Goal: Information Seeking & Learning: Learn about a topic

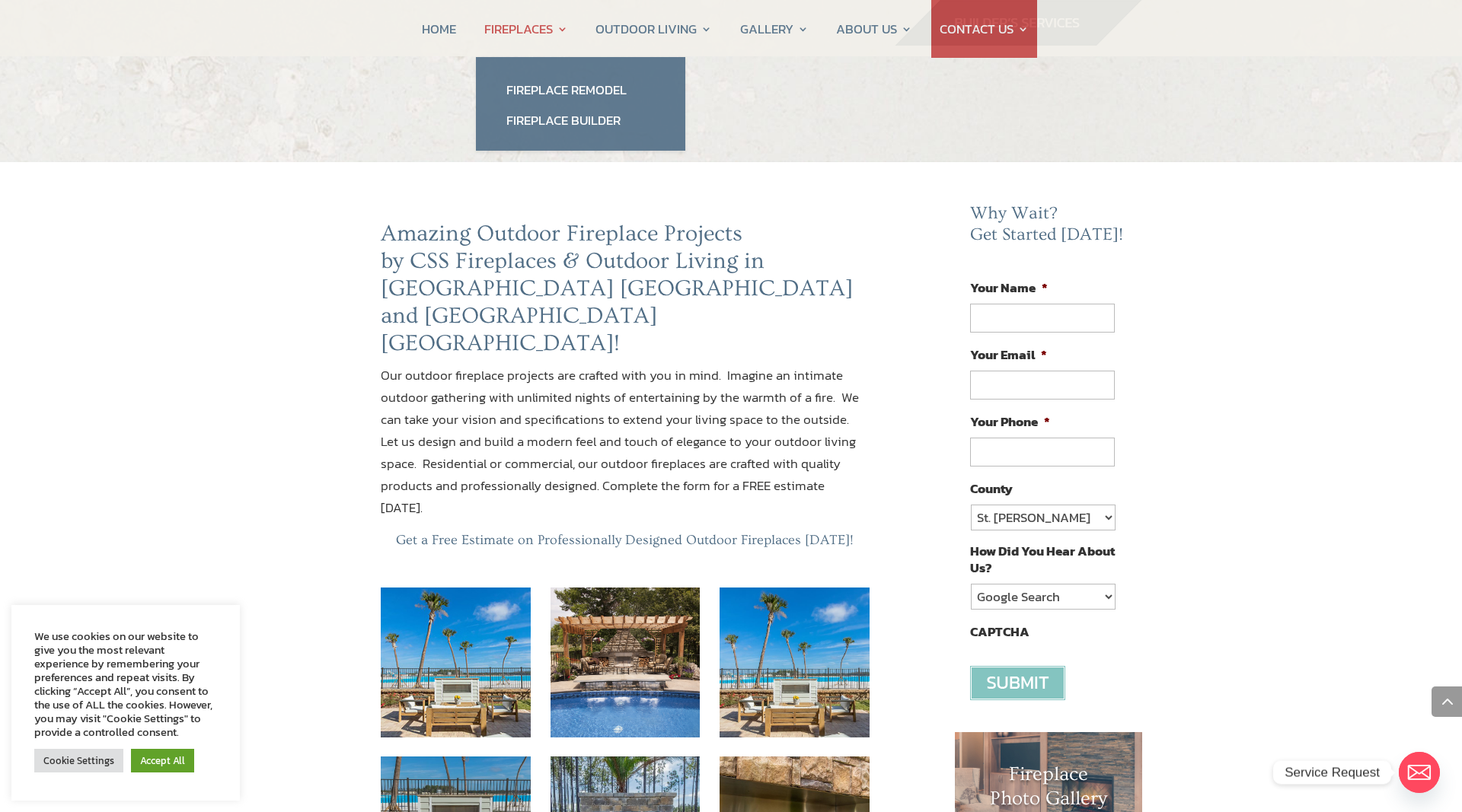
scroll to position [1683, 0]
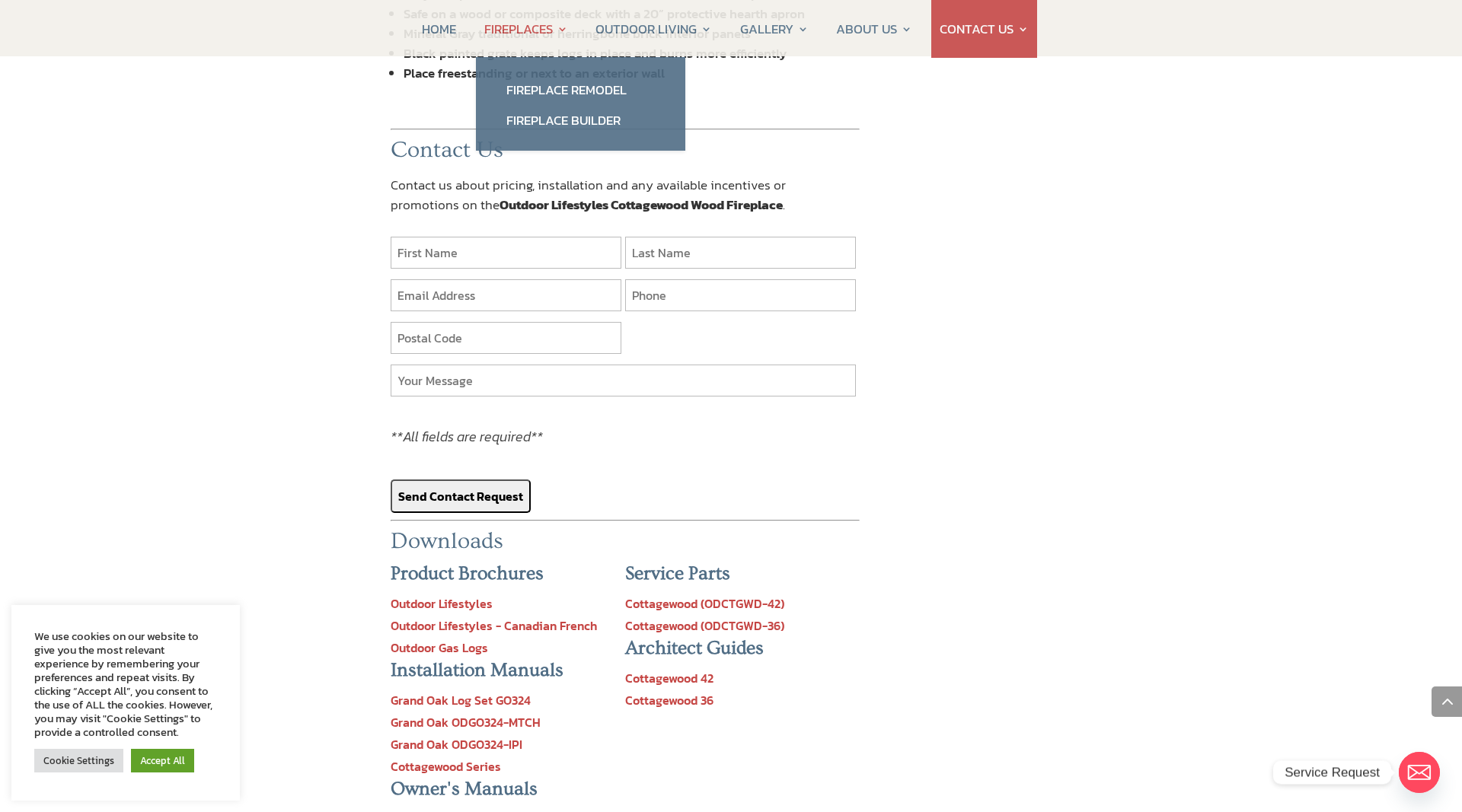
click at [506, 29] on link "FIREPLACES" at bounding box center [525, 28] width 84 height 58
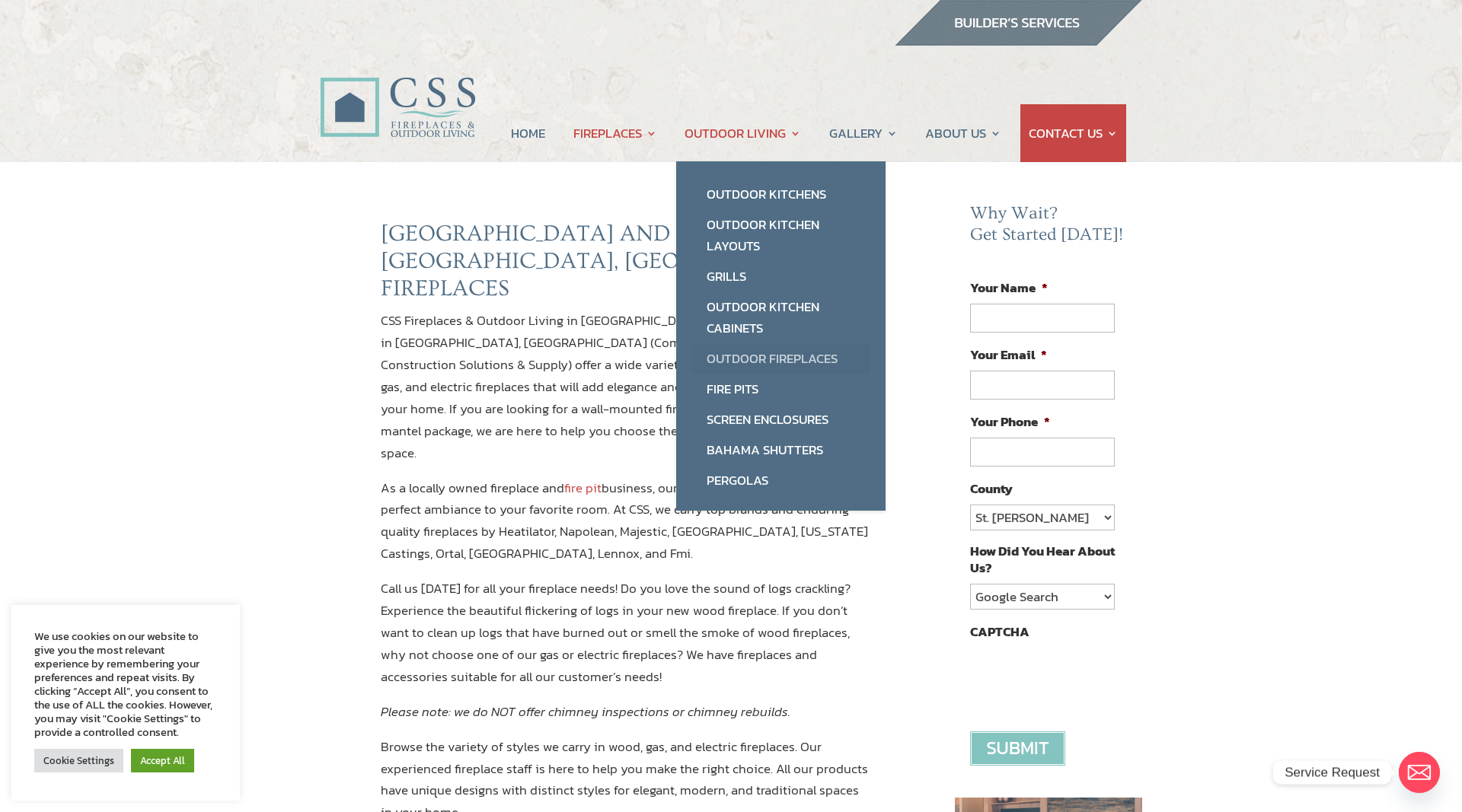
click at [746, 362] on link "Outdoor Fireplaces" at bounding box center [781, 358] width 179 height 30
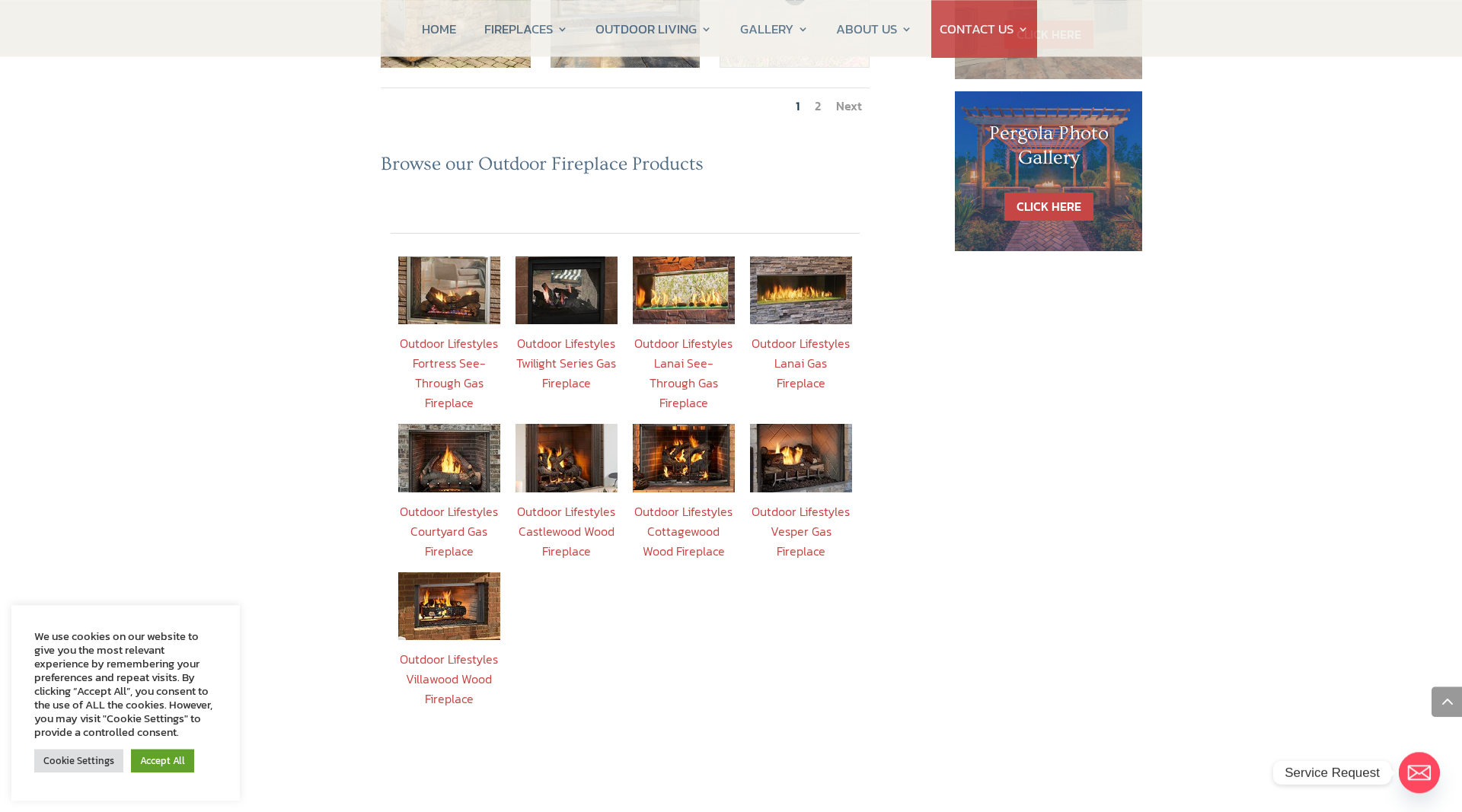
scroll to position [1010, 0]
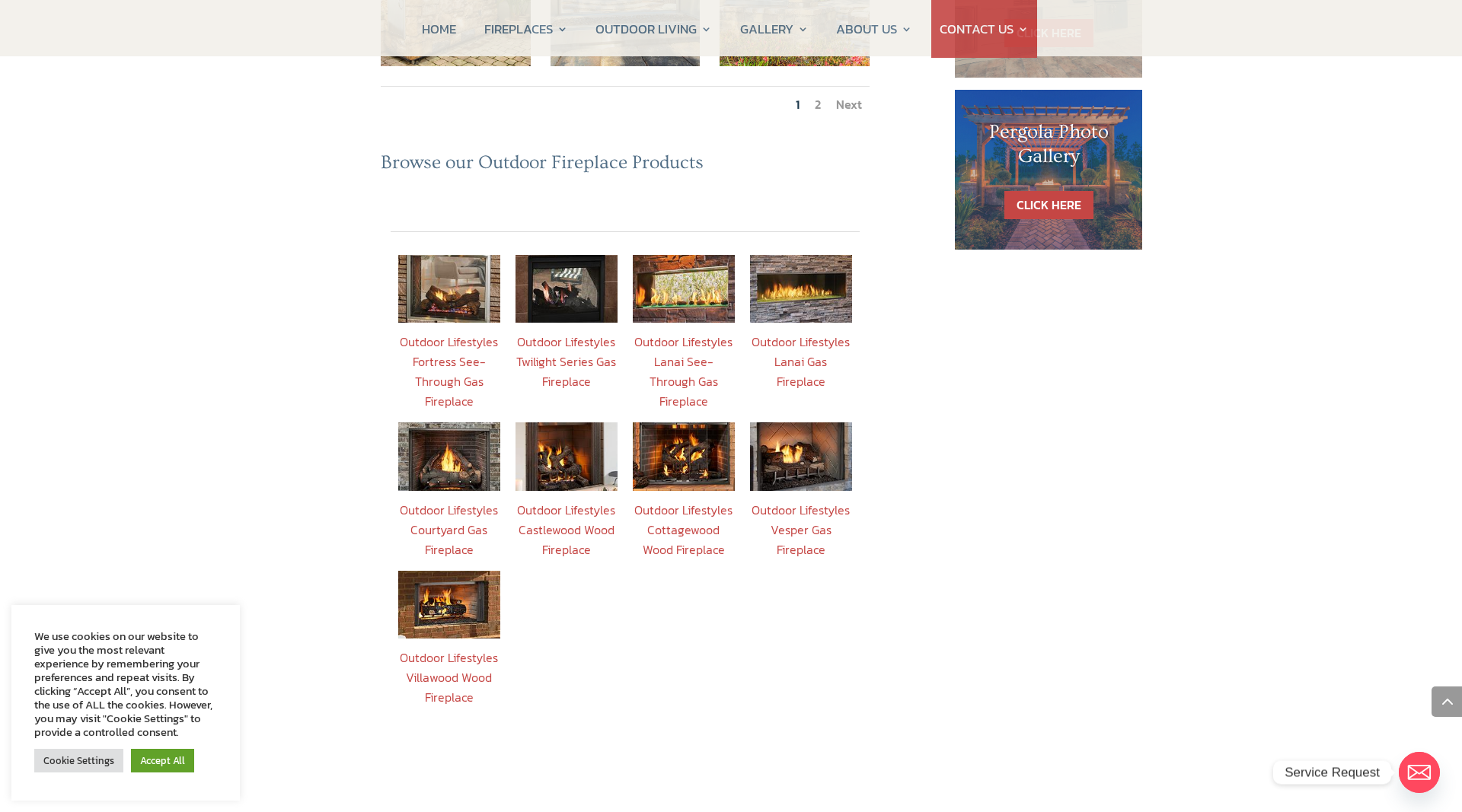
click at [455, 501] on link "Outdoor Lifestyles Courtyard Gas Fireplace" at bounding box center [449, 529] width 98 height 58
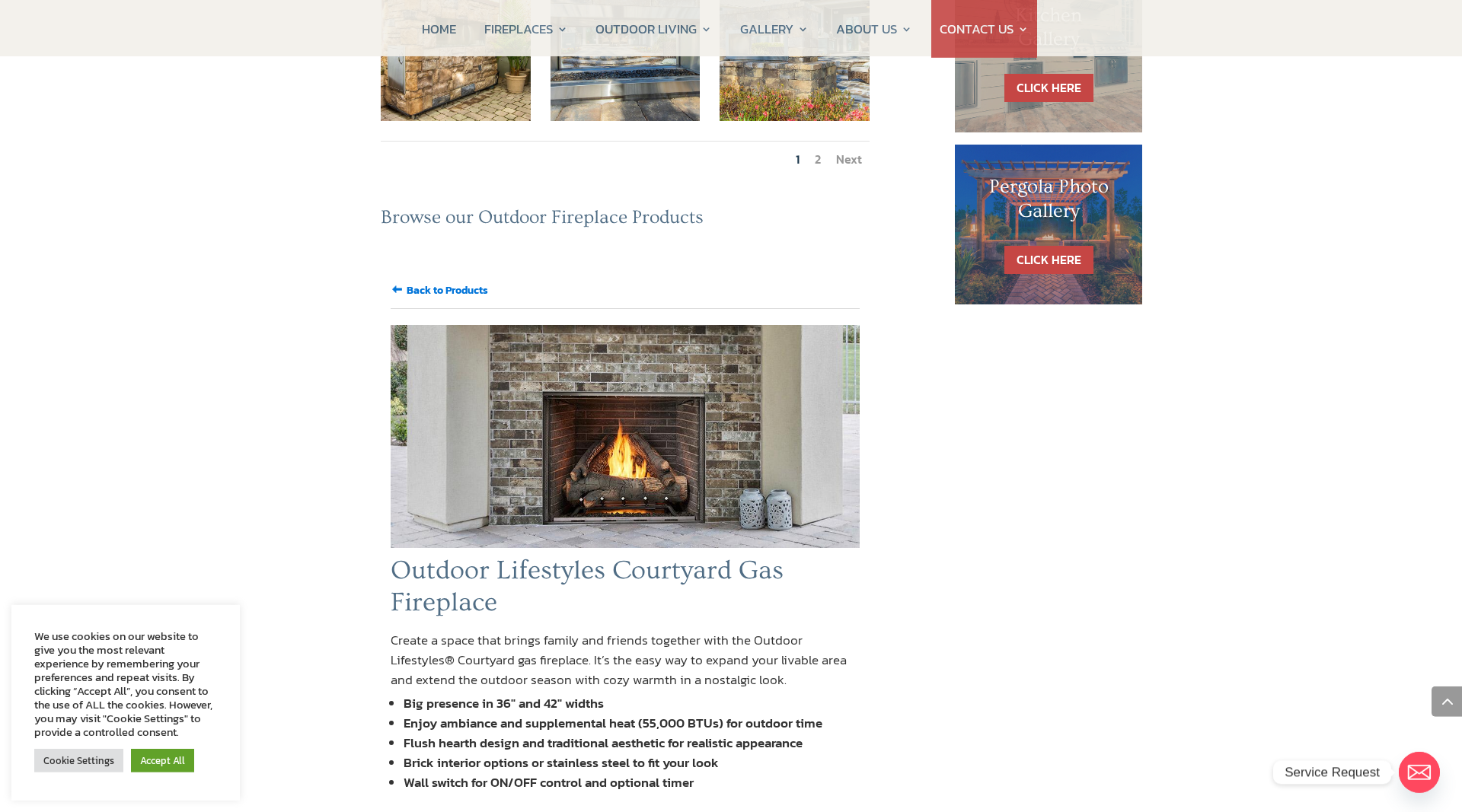
scroll to position [931, 0]
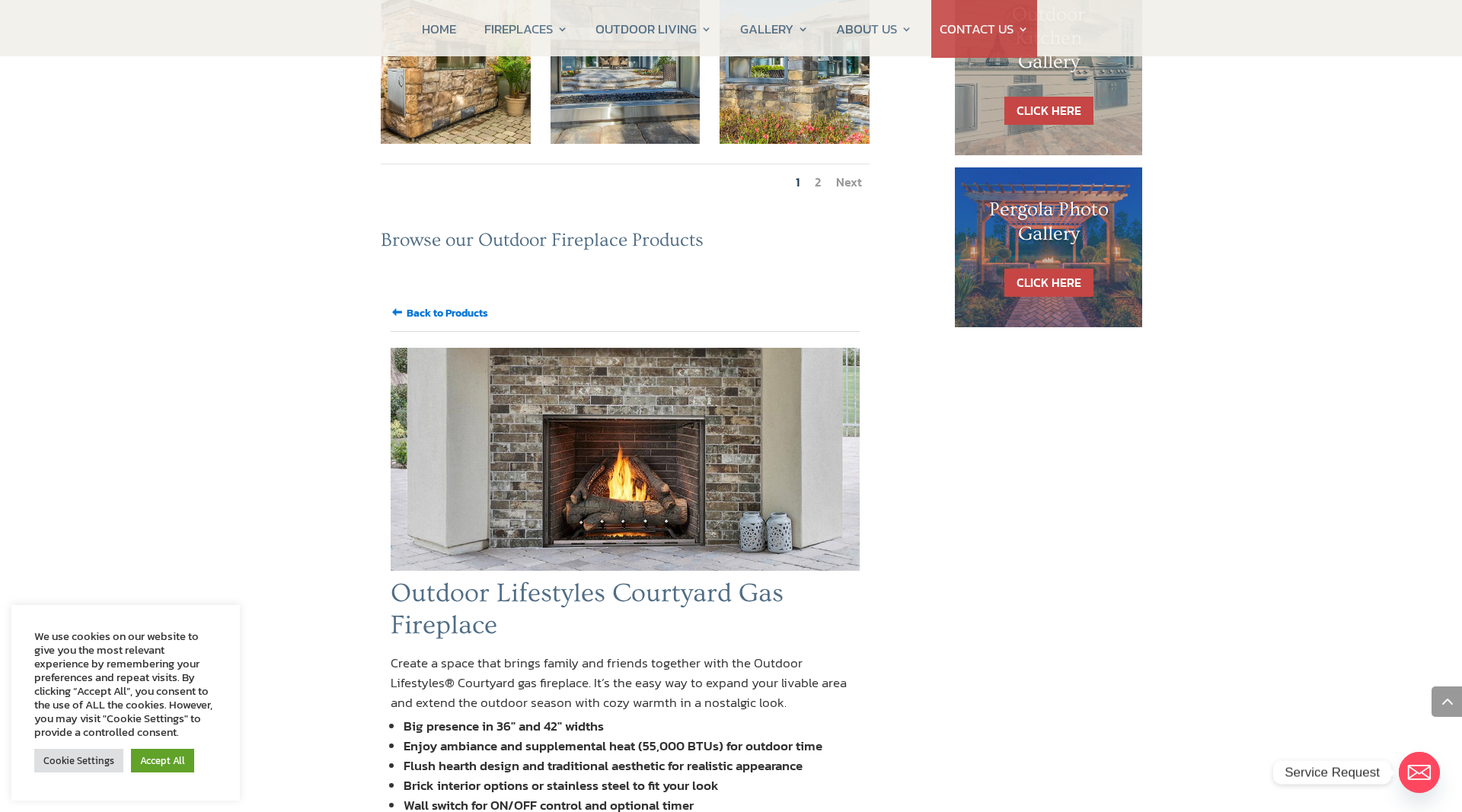
click at [461, 305] on input "Back to Products" at bounding box center [447, 313] width 81 height 16
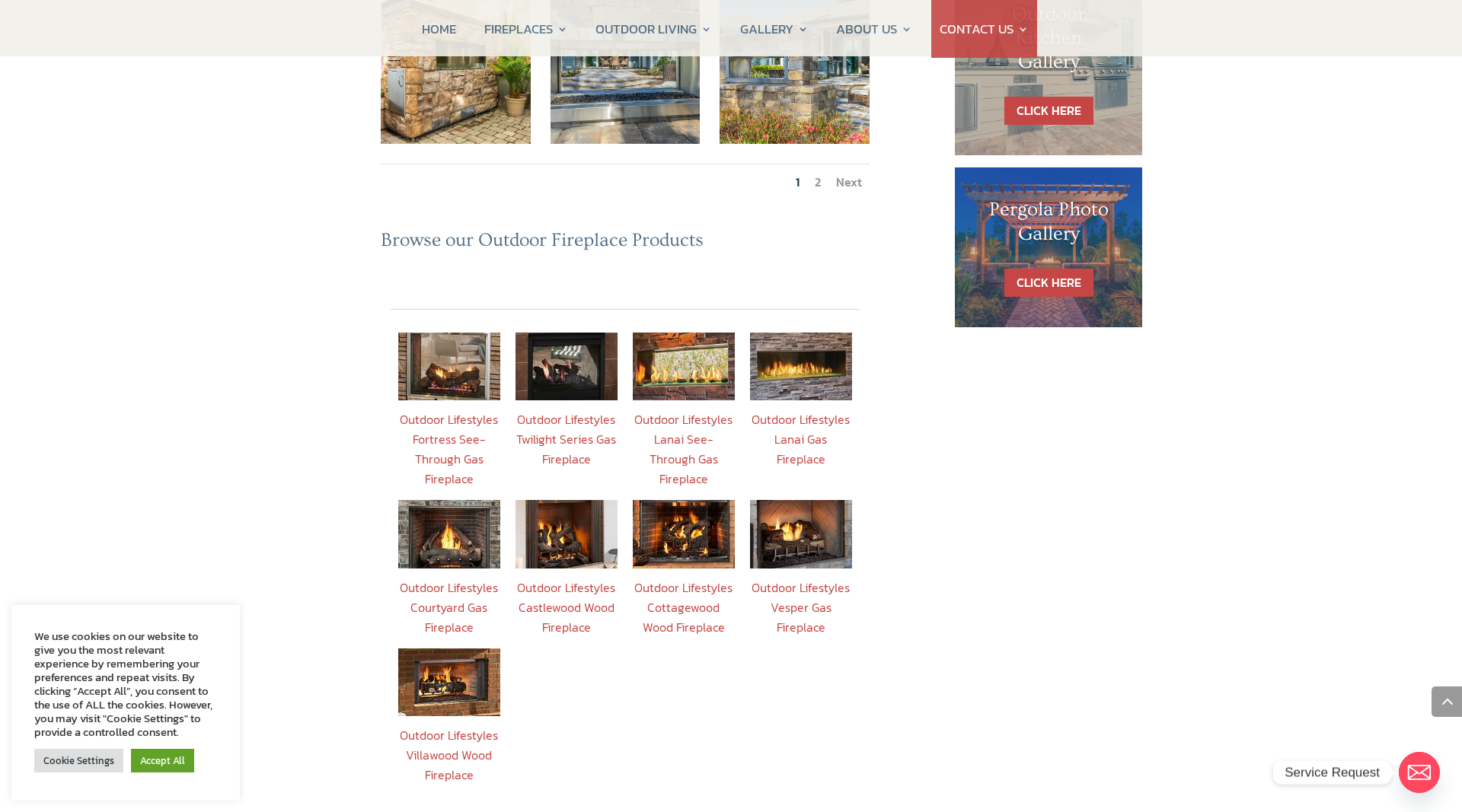
click at [792, 579] on link "Outdoor Lifestyles Vesper Gas Fireplace" at bounding box center [800, 607] width 98 height 58
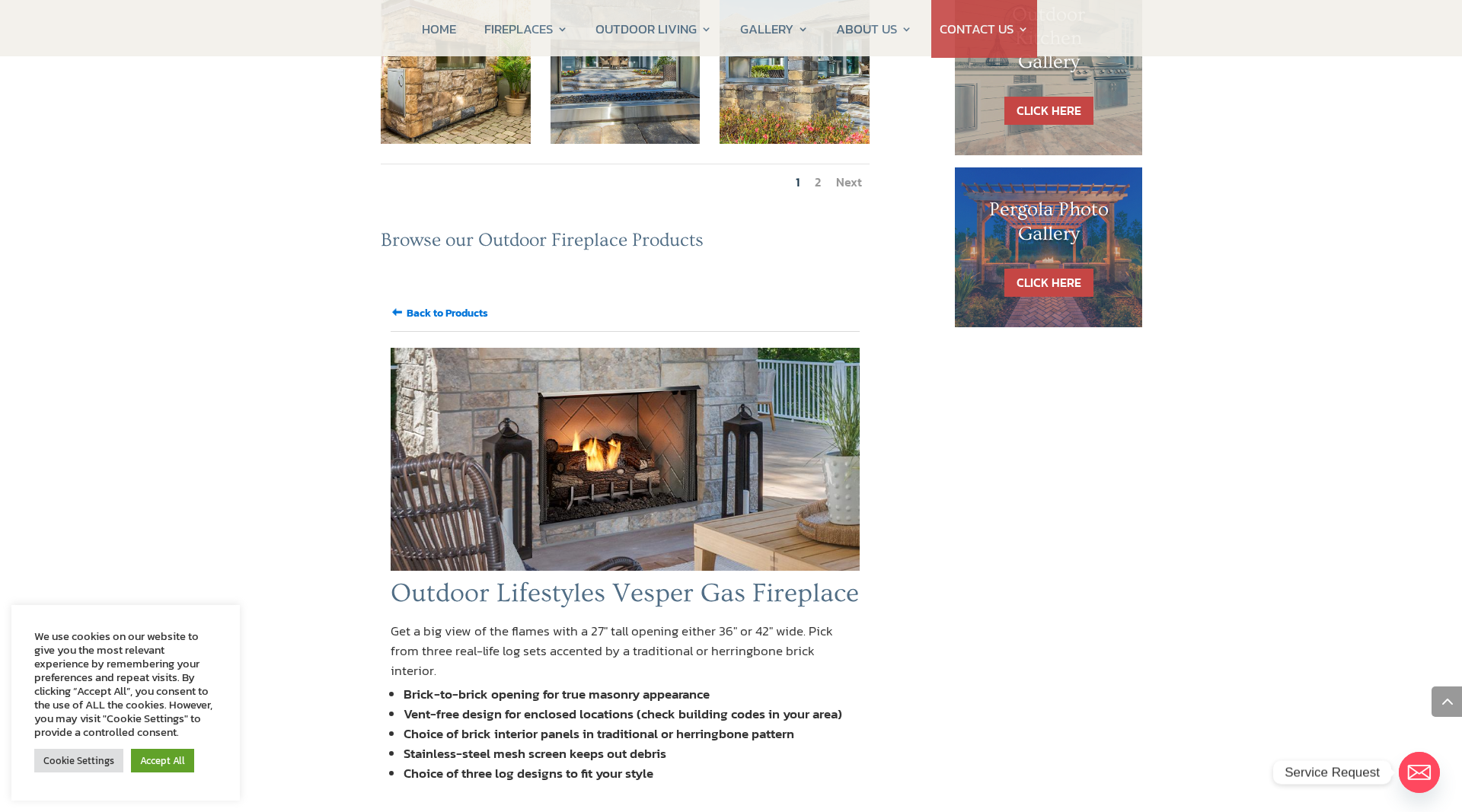
click at [430, 305] on input "Back to Products" at bounding box center [447, 313] width 81 height 16
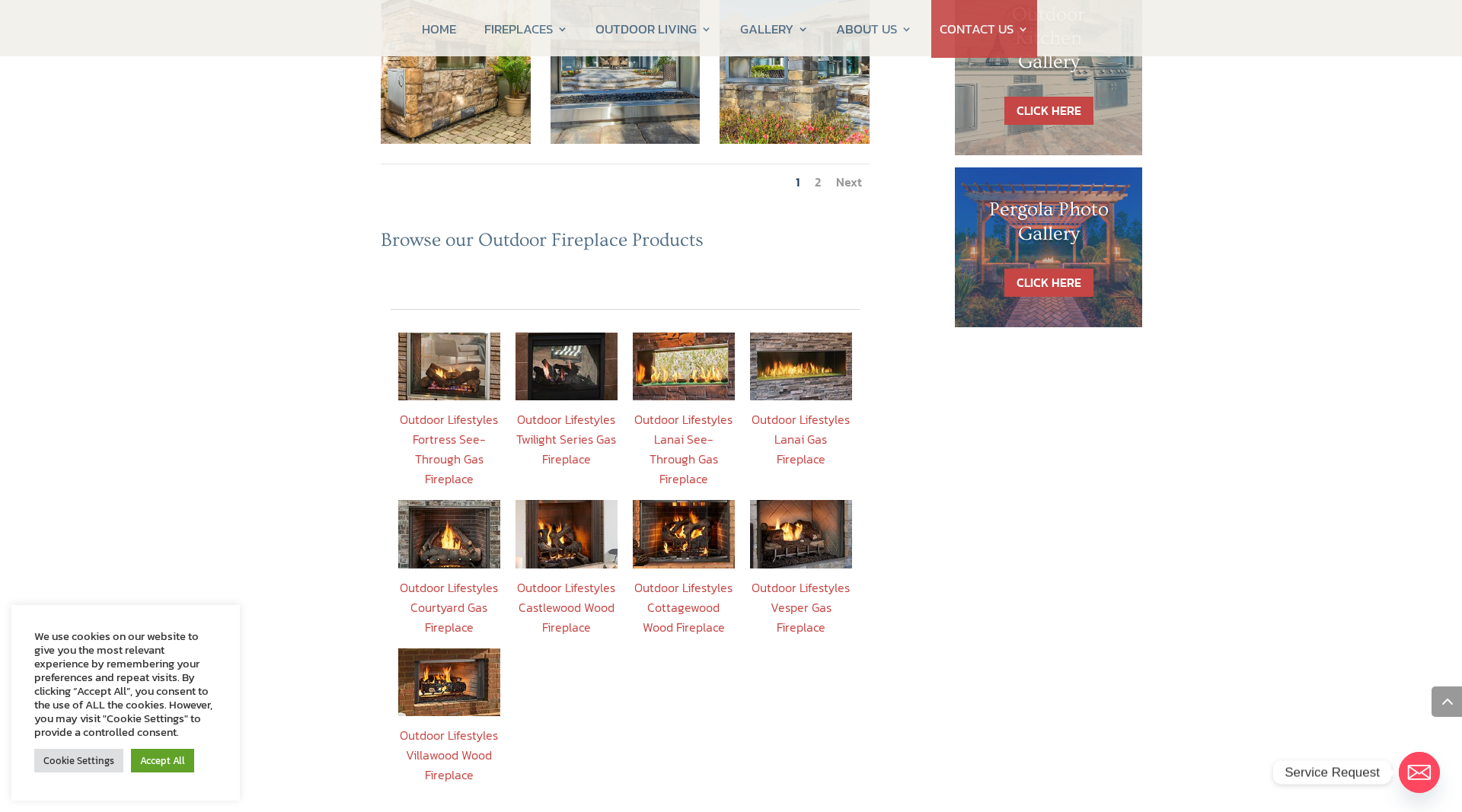
click at [677, 579] on link "Outdoor Lifestyles Cottagewood Wood Fireplace" at bounding box center [683, 607] width 98 height 58
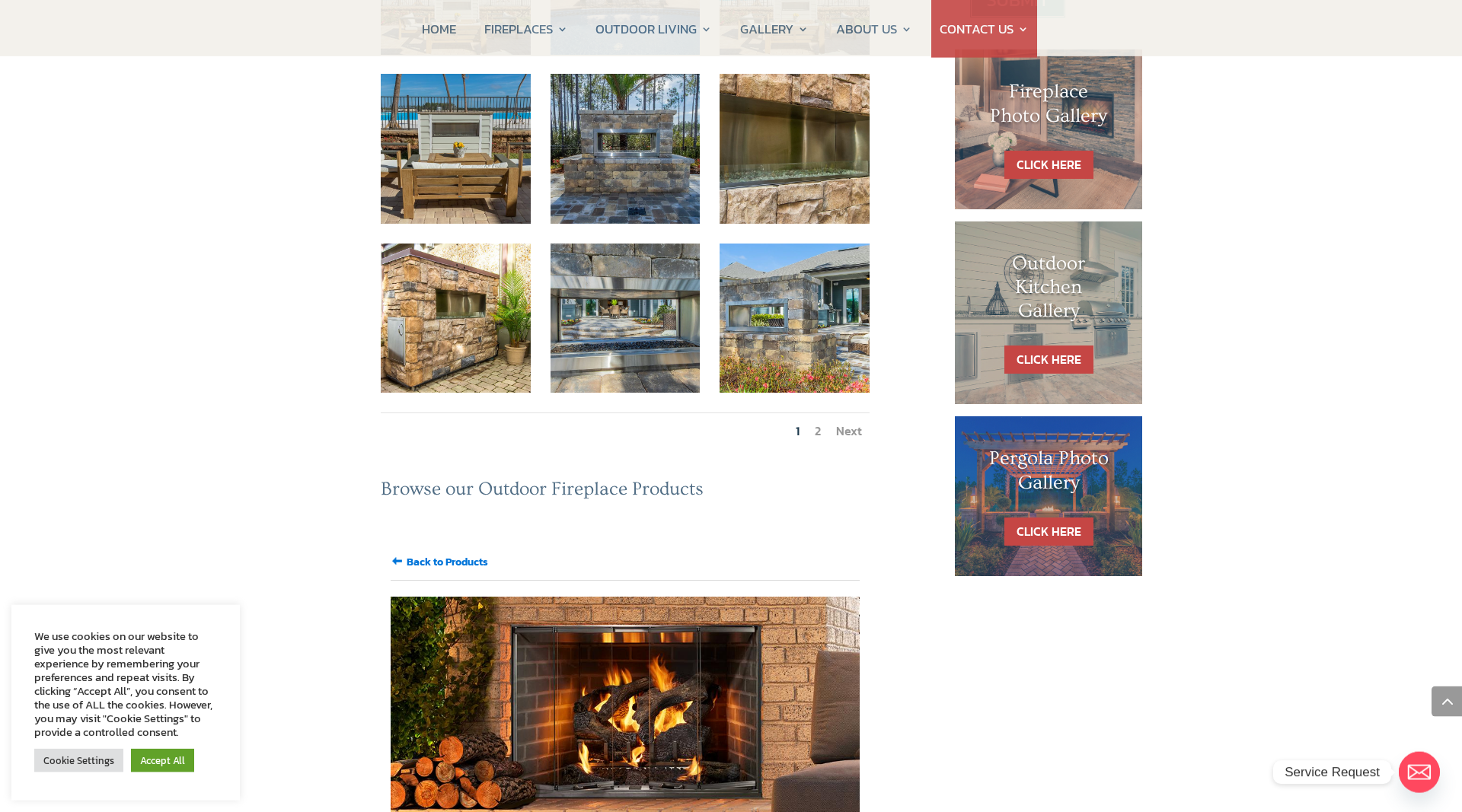
scroll to position [621, 0]
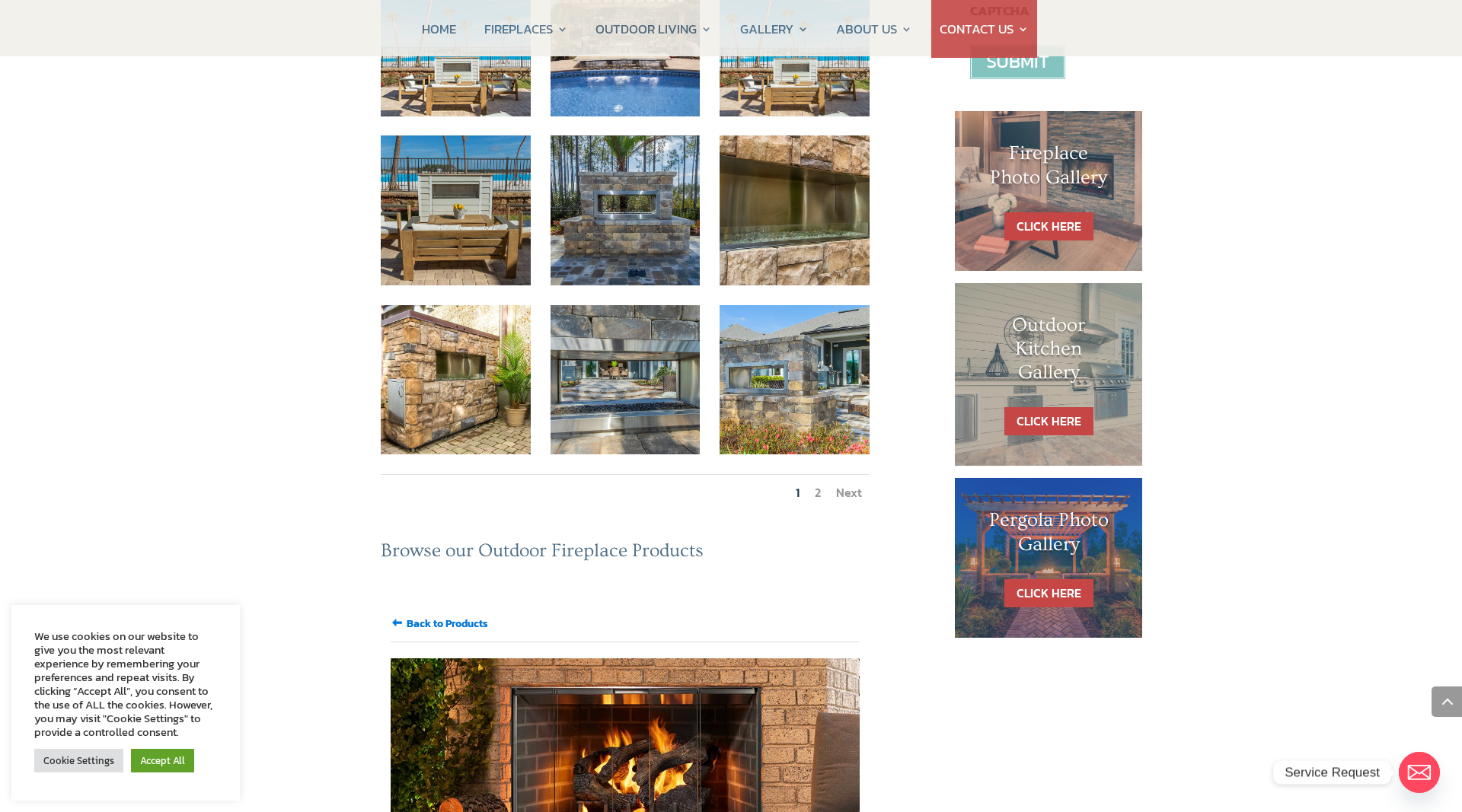
click at [430, 615] on input "Back to Products" at bounding box center [447, 623] width 81 height 16
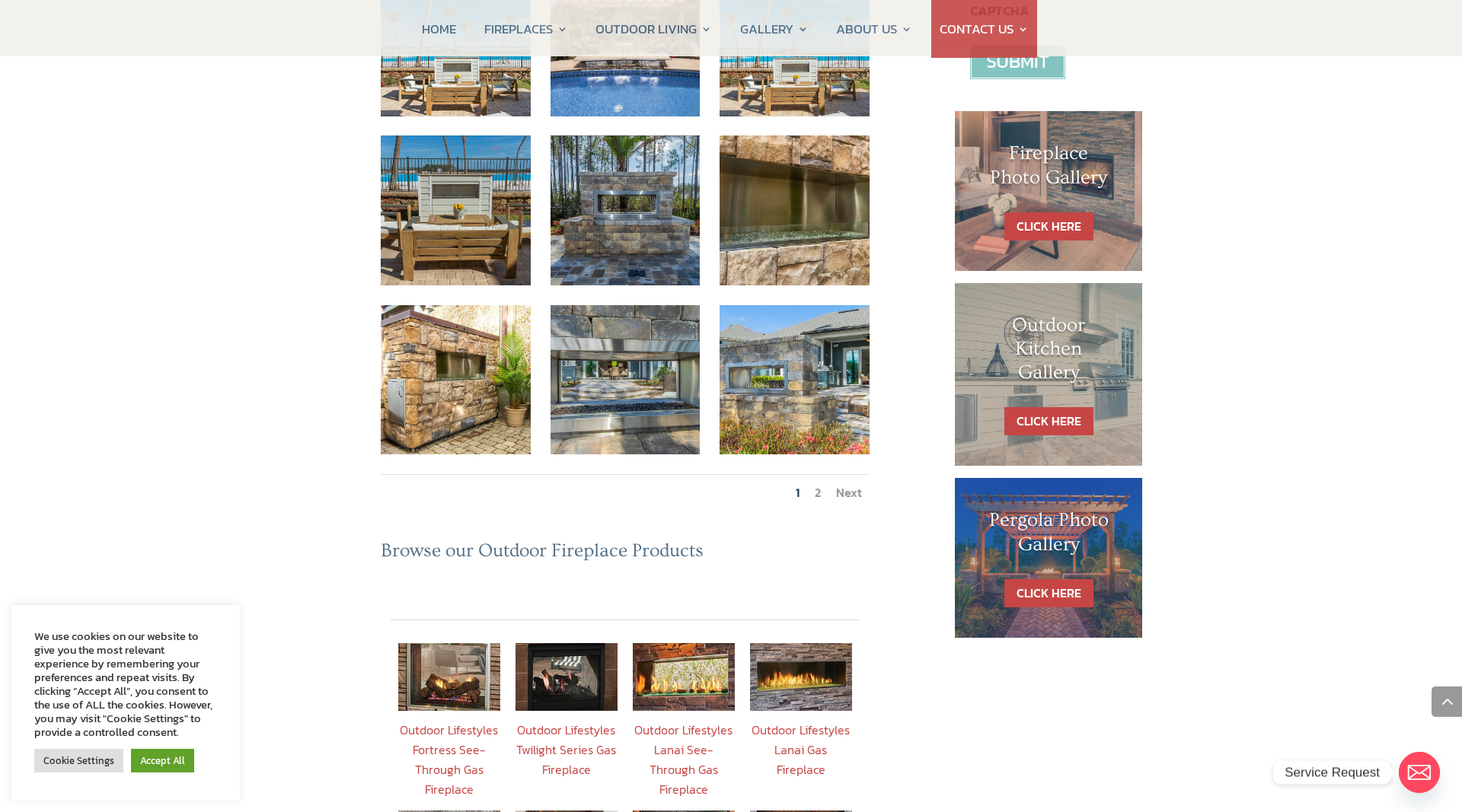
scroll to position [931, 0]
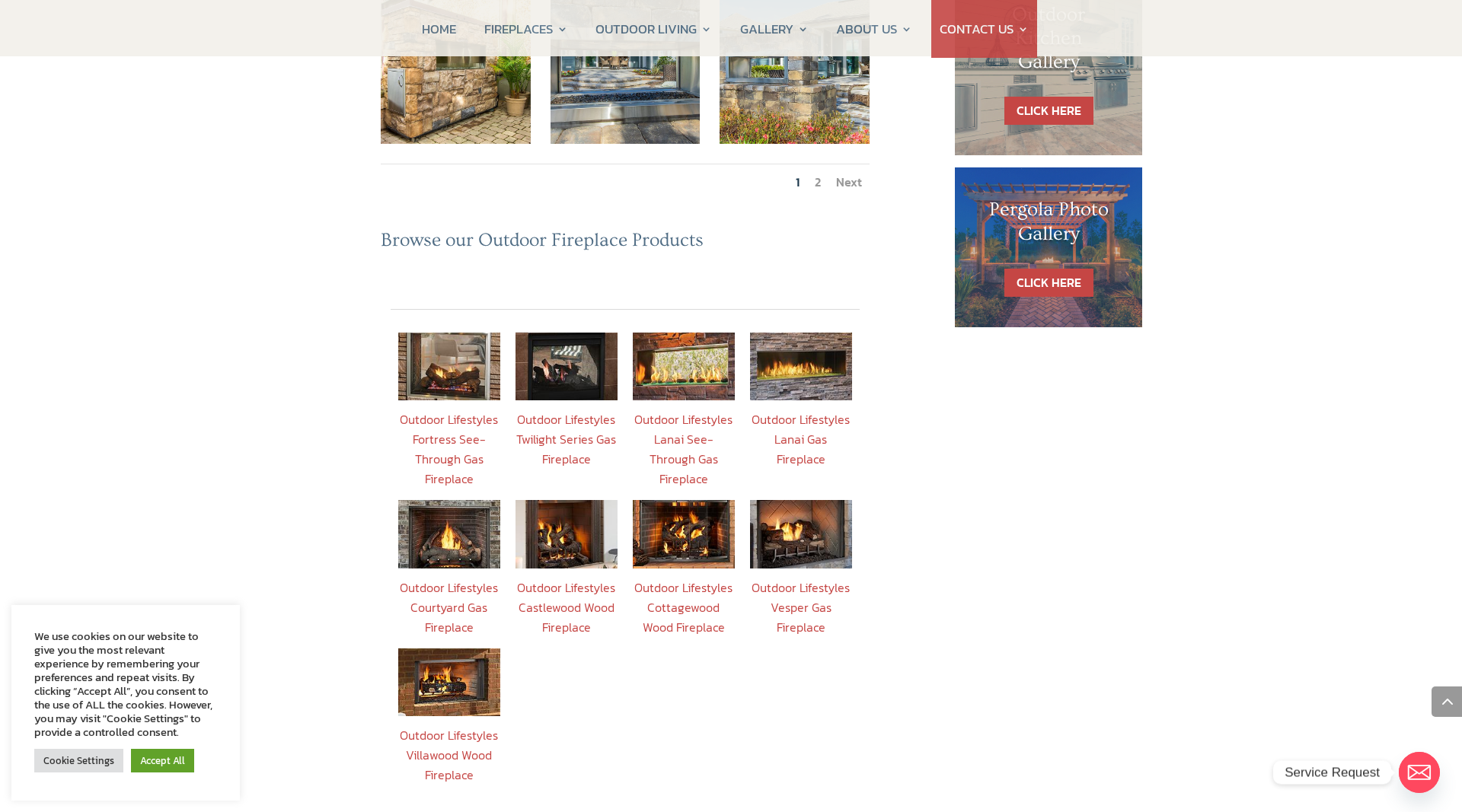
click at [445, 579] on link "Outdoor Lifestyles Courtyard Gas Fireplace" at bounding box center [449, 607] width 98 height 58
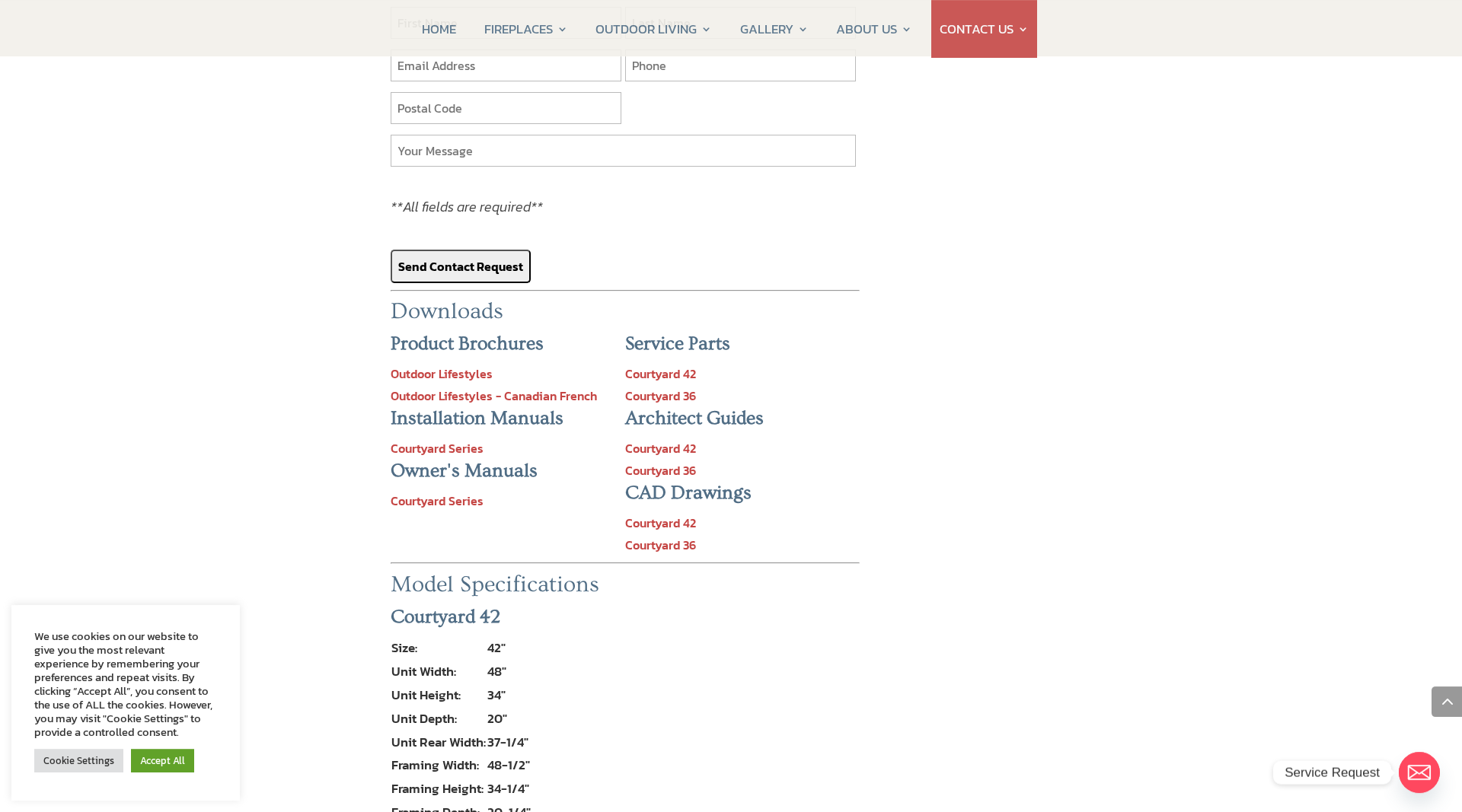
scroll to position [1941, 0]
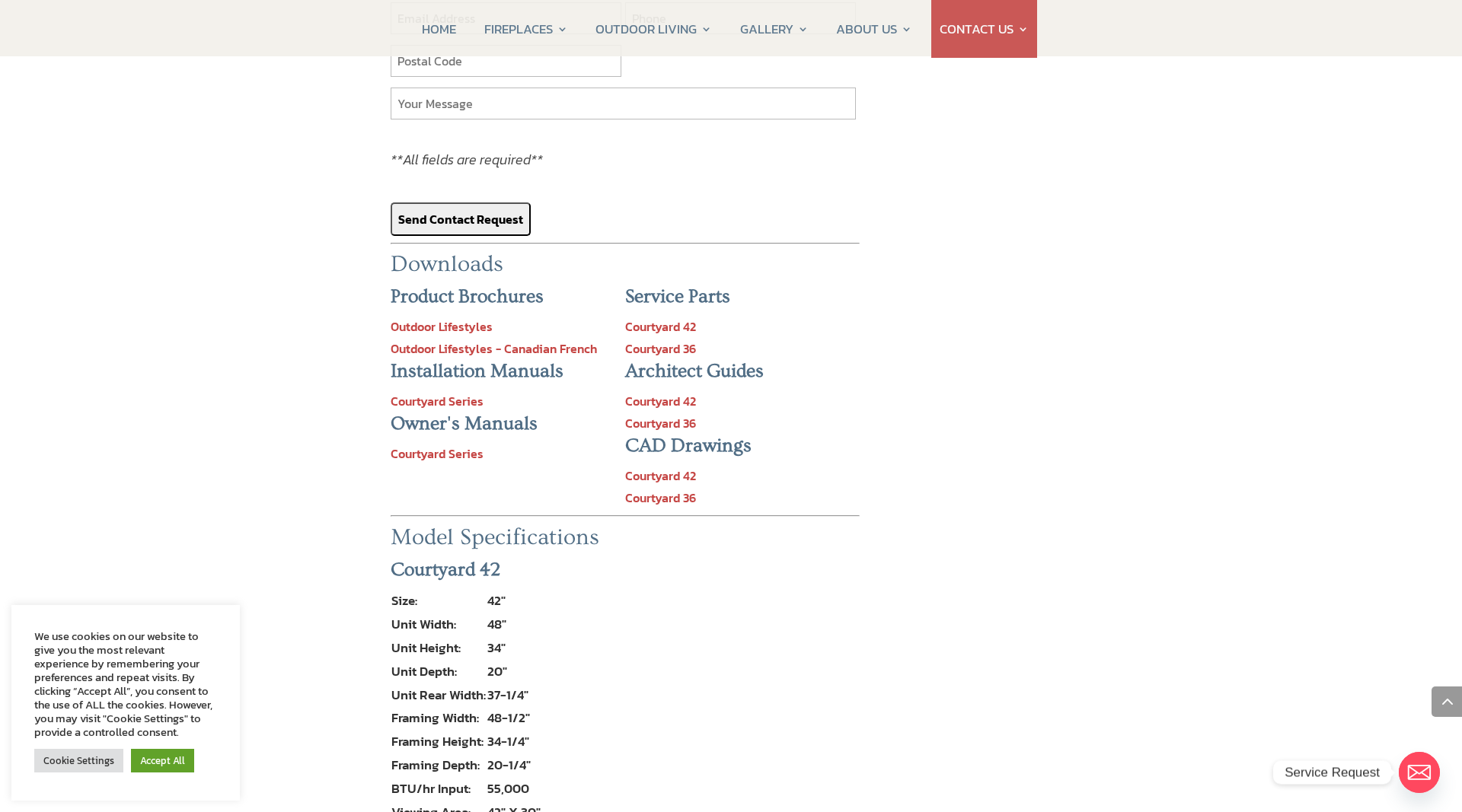
click at [421, 392] on link "Courtyard Series" at bounding box center [437, 401] width 93 height 18
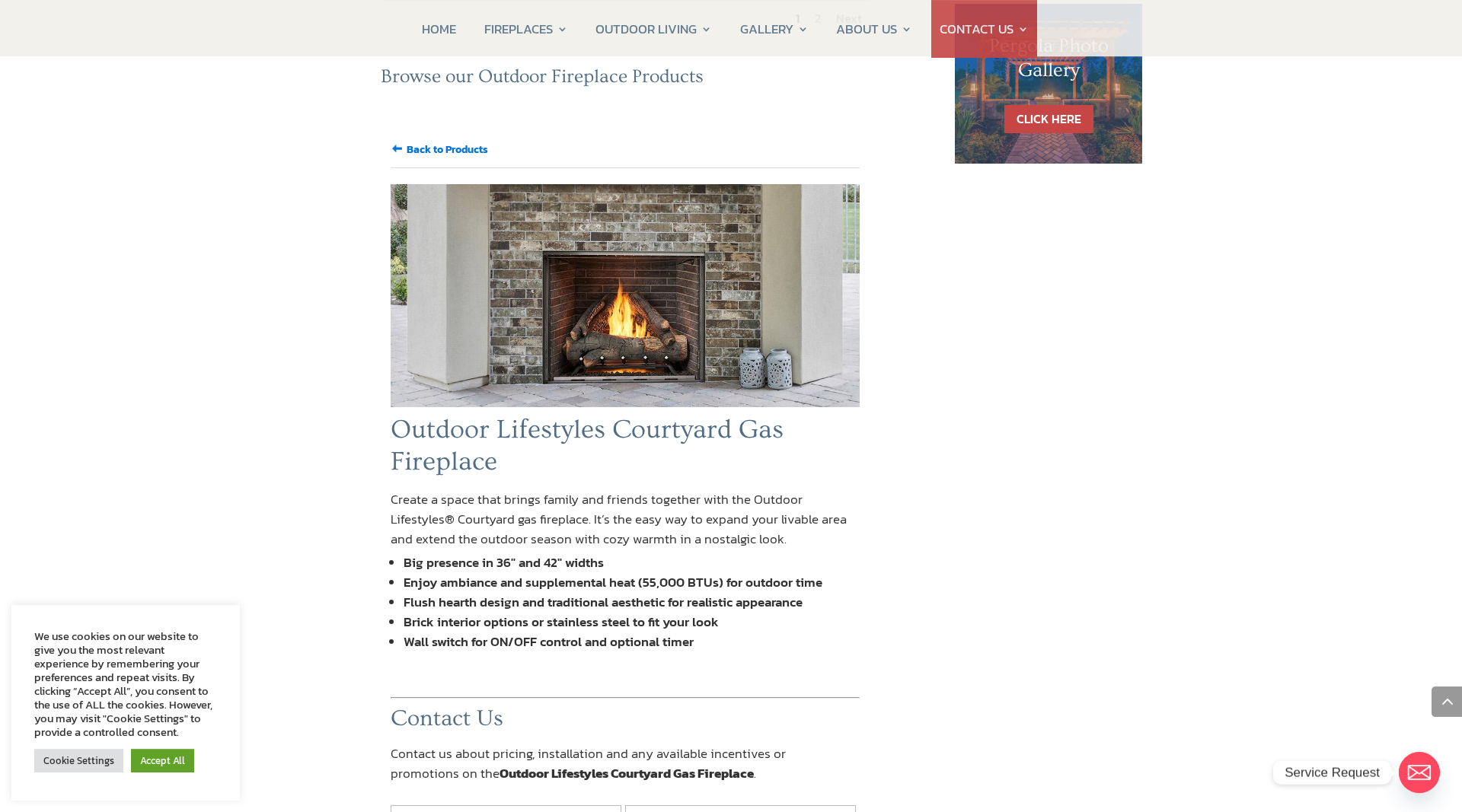
scroll to position [1010, 0]
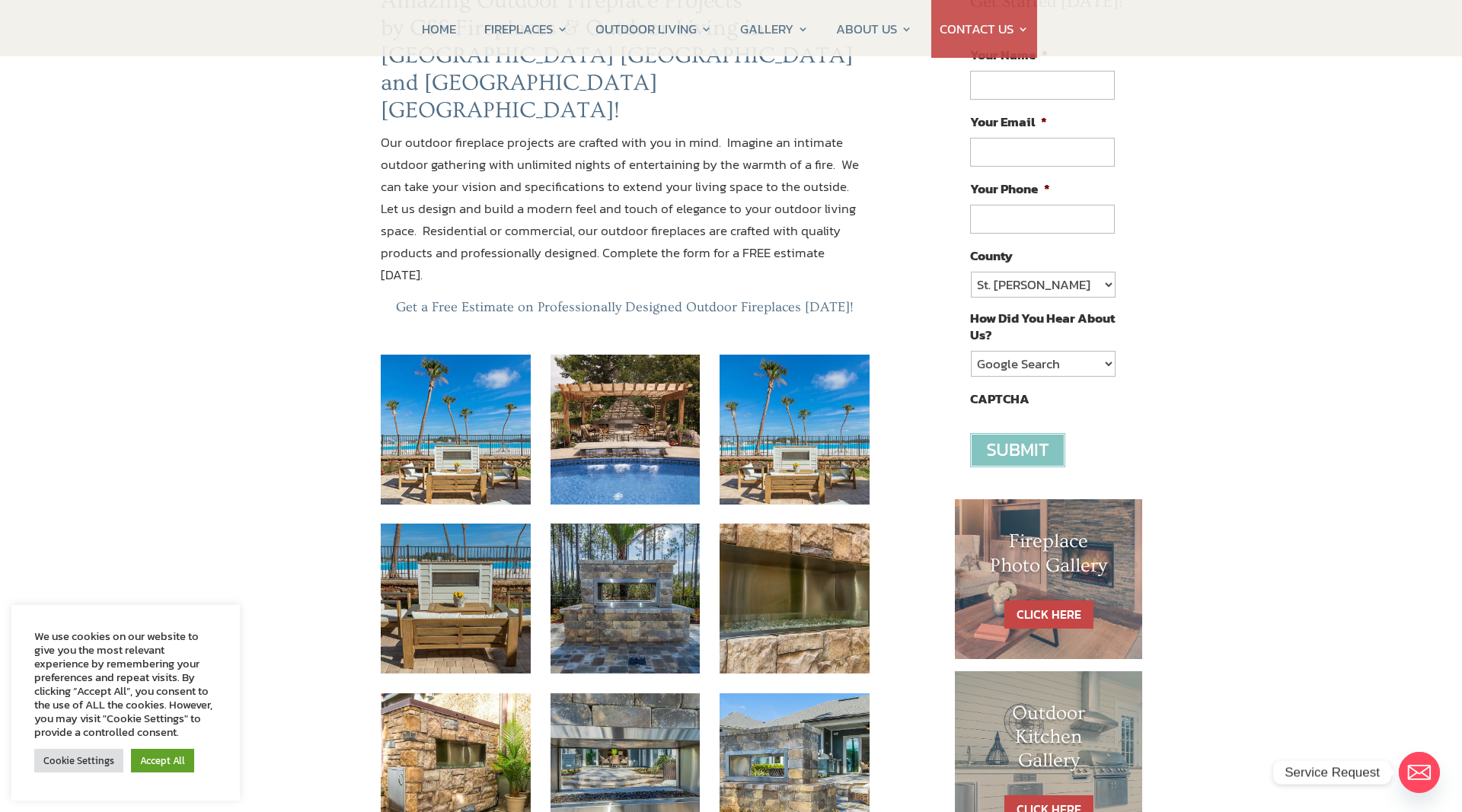
scroll to position [931, 0]
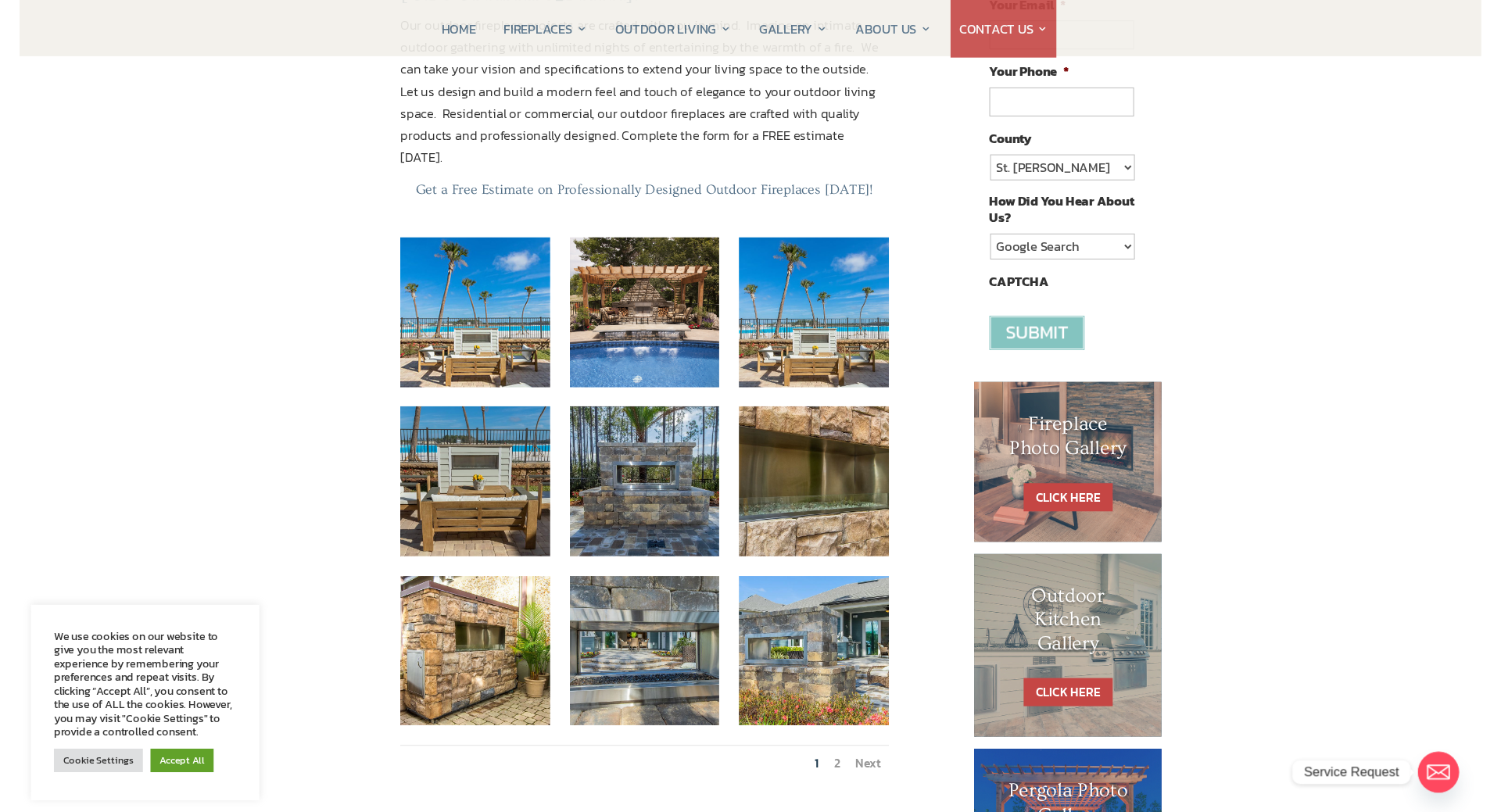
scroll to position [399, 0]
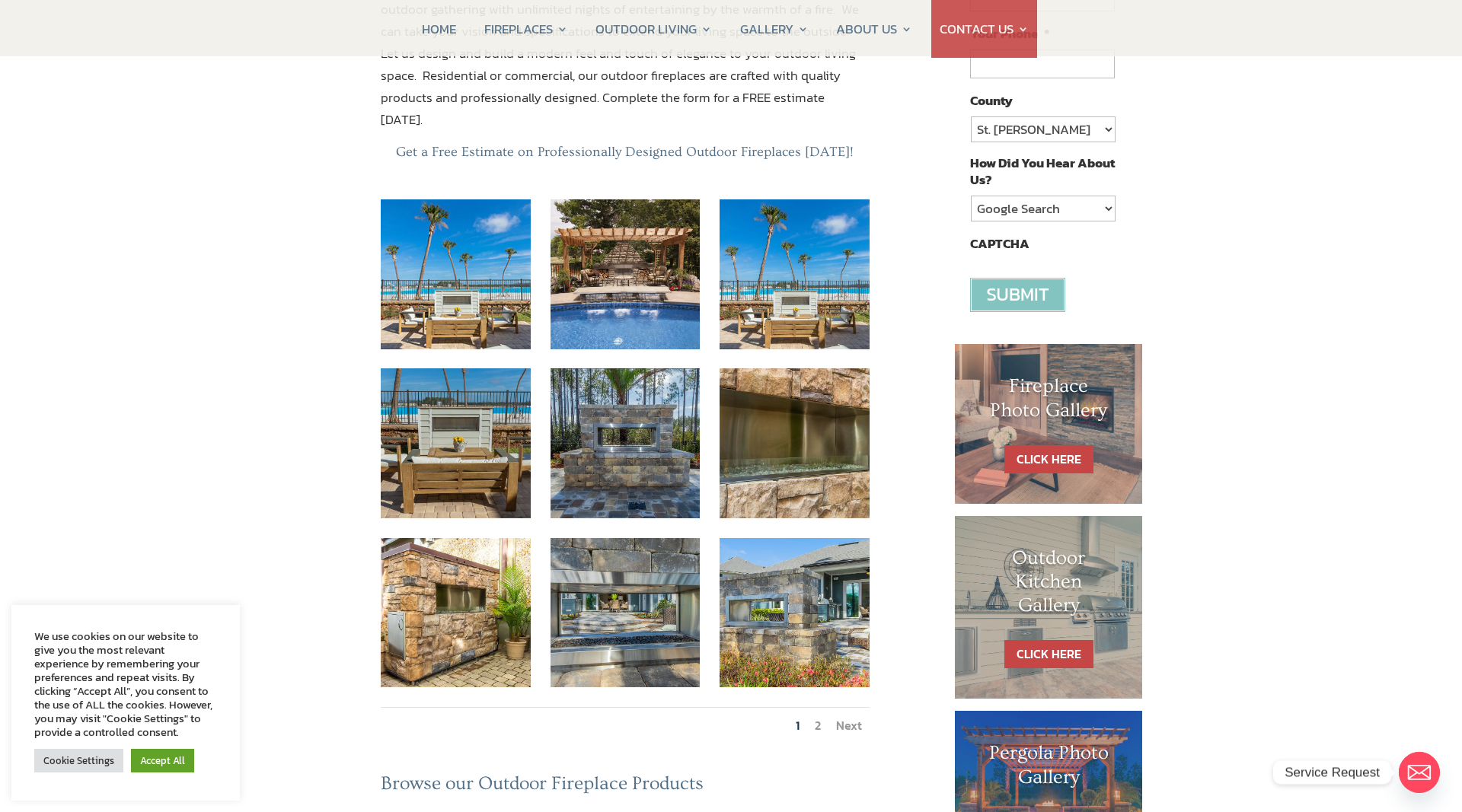
click at [853, 716] on link "Next" at bounding box center [849, 725] width 26 height 18
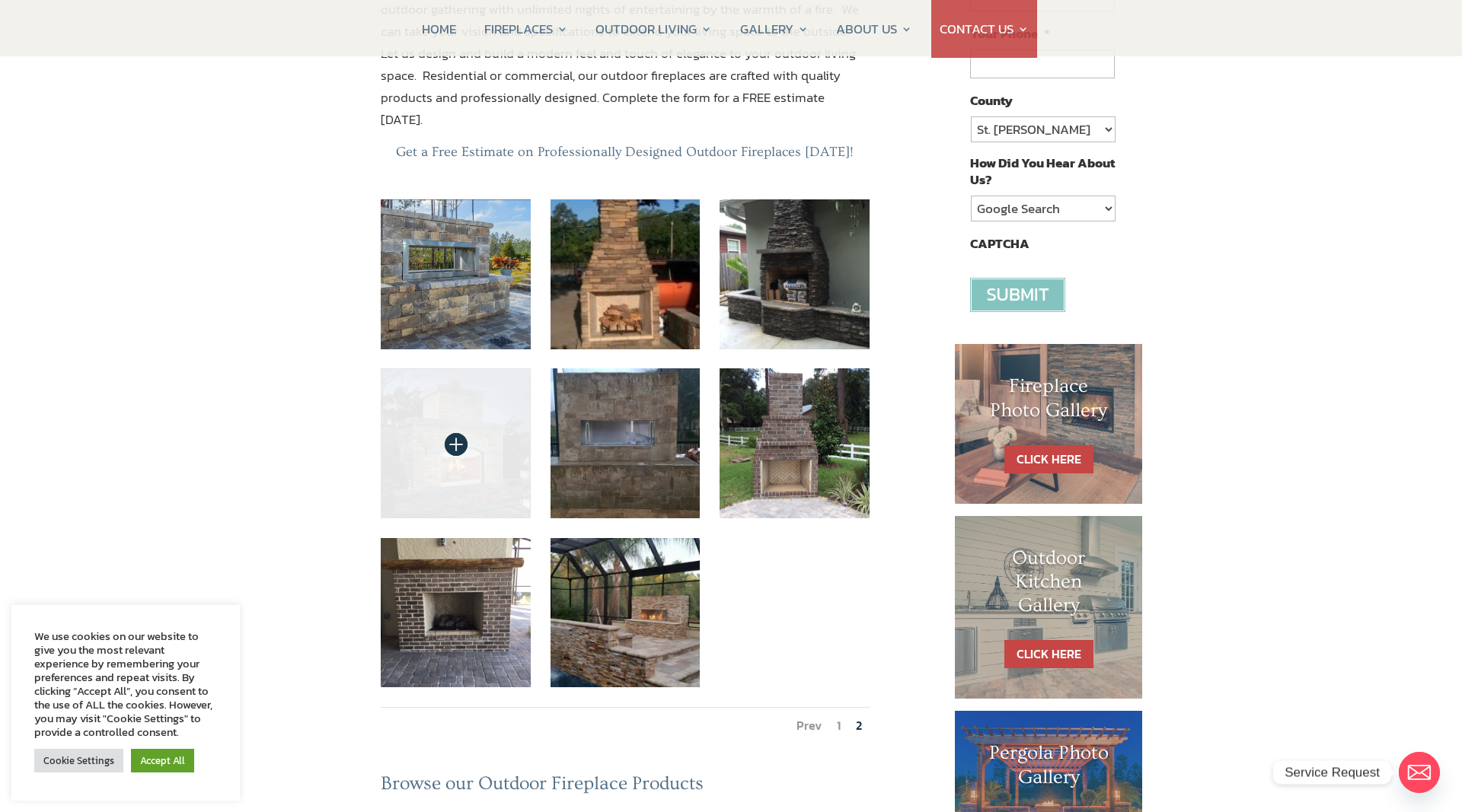
click at [451, 400] on img at bounding box center [455, 443] width 150 height 150
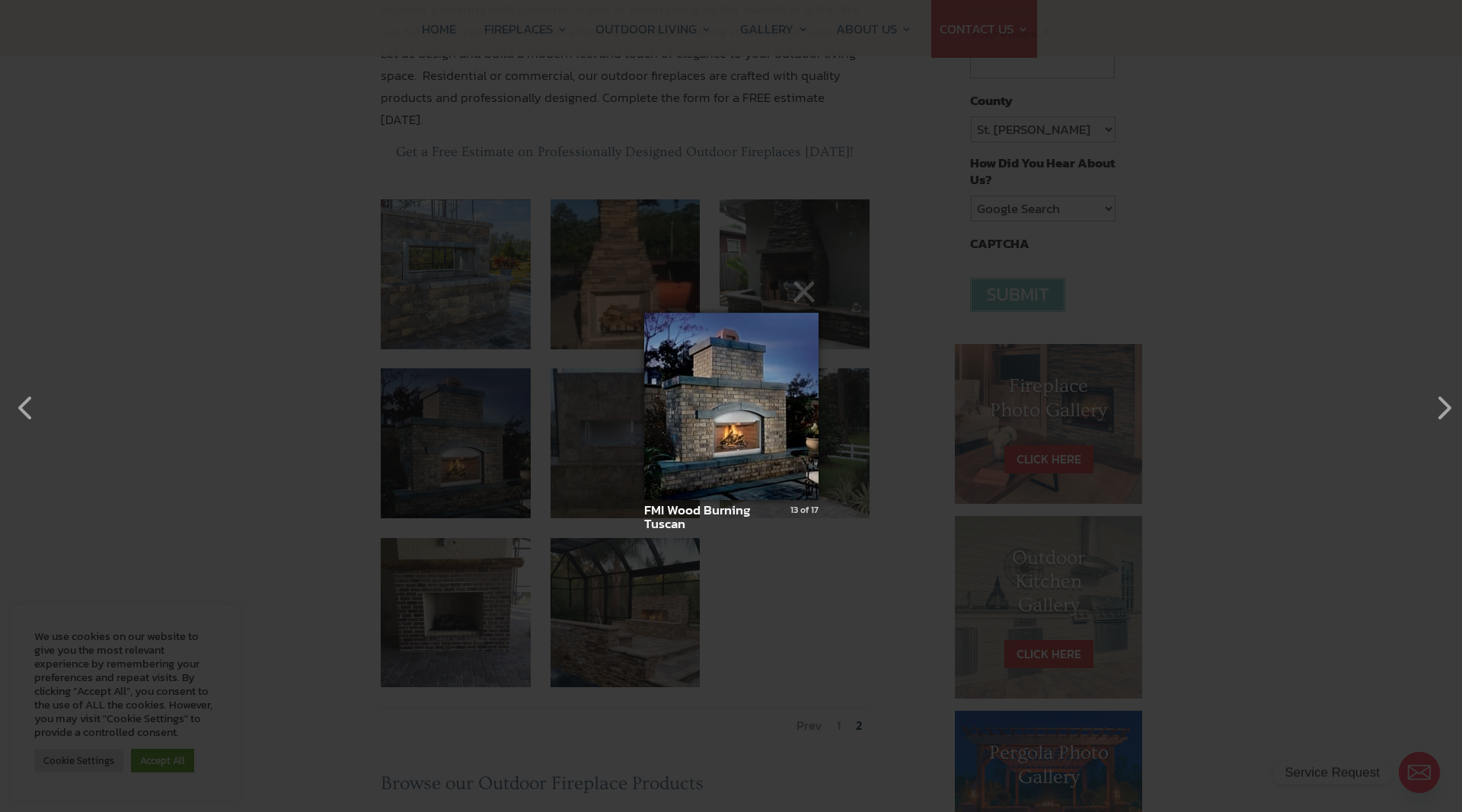
click at [707, 424] on img at bounding box center [731, 406] width 174 height 248
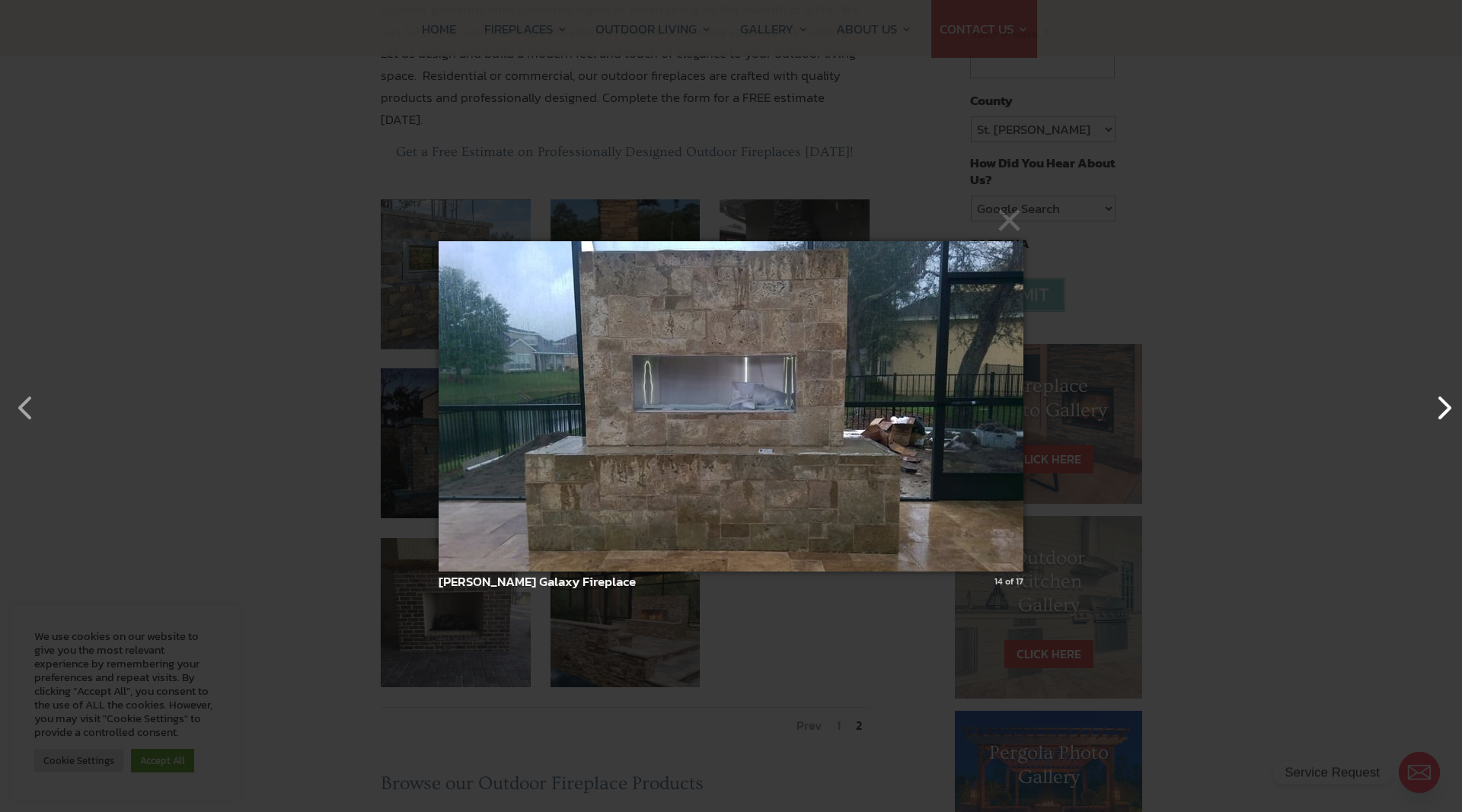
click at [1448, 409] on button "button" at bounding box center [1435, 400] width 37 height 37
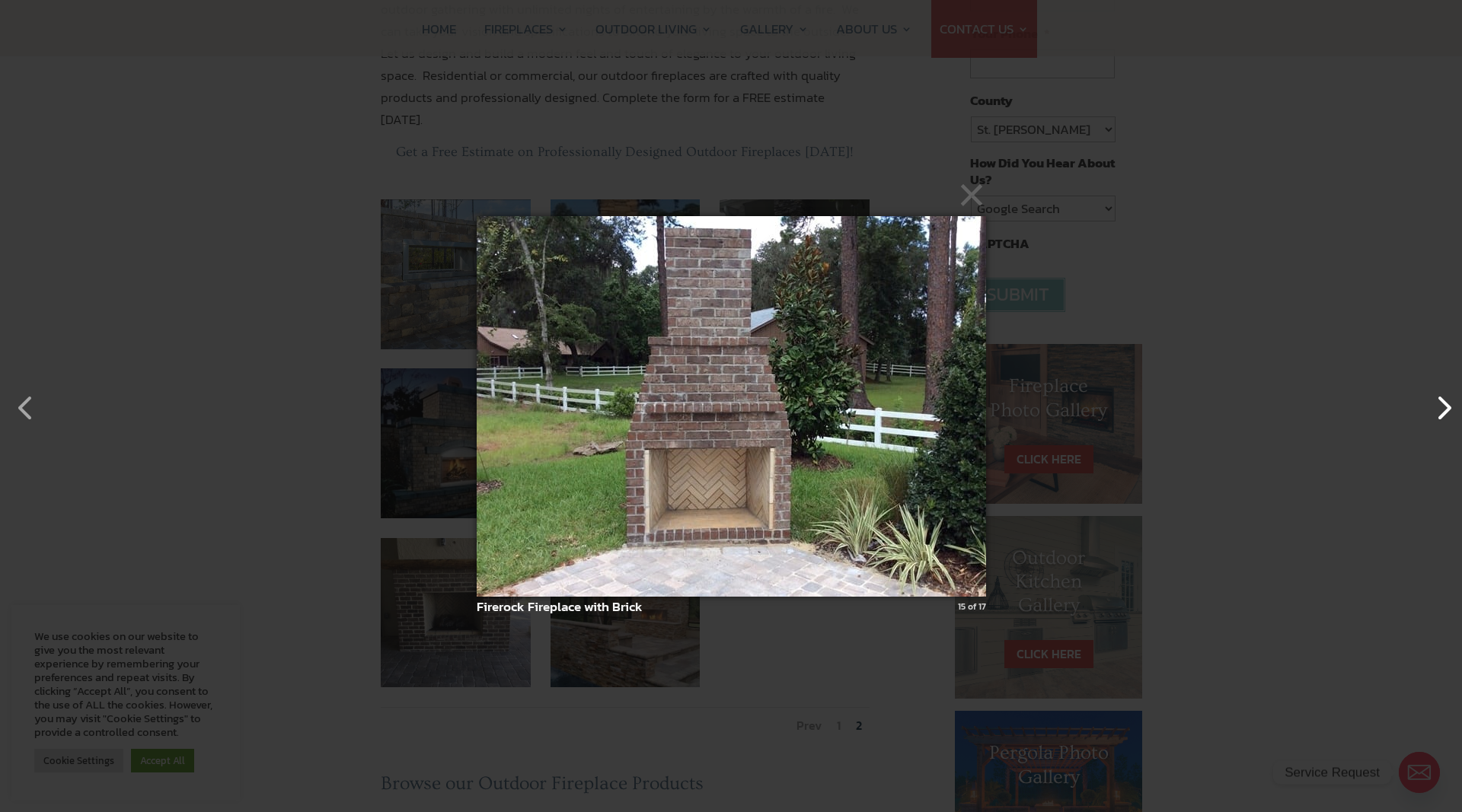
click at [1446, 409] on button "button" at bounding box center [1435, 400] width 37 height 37
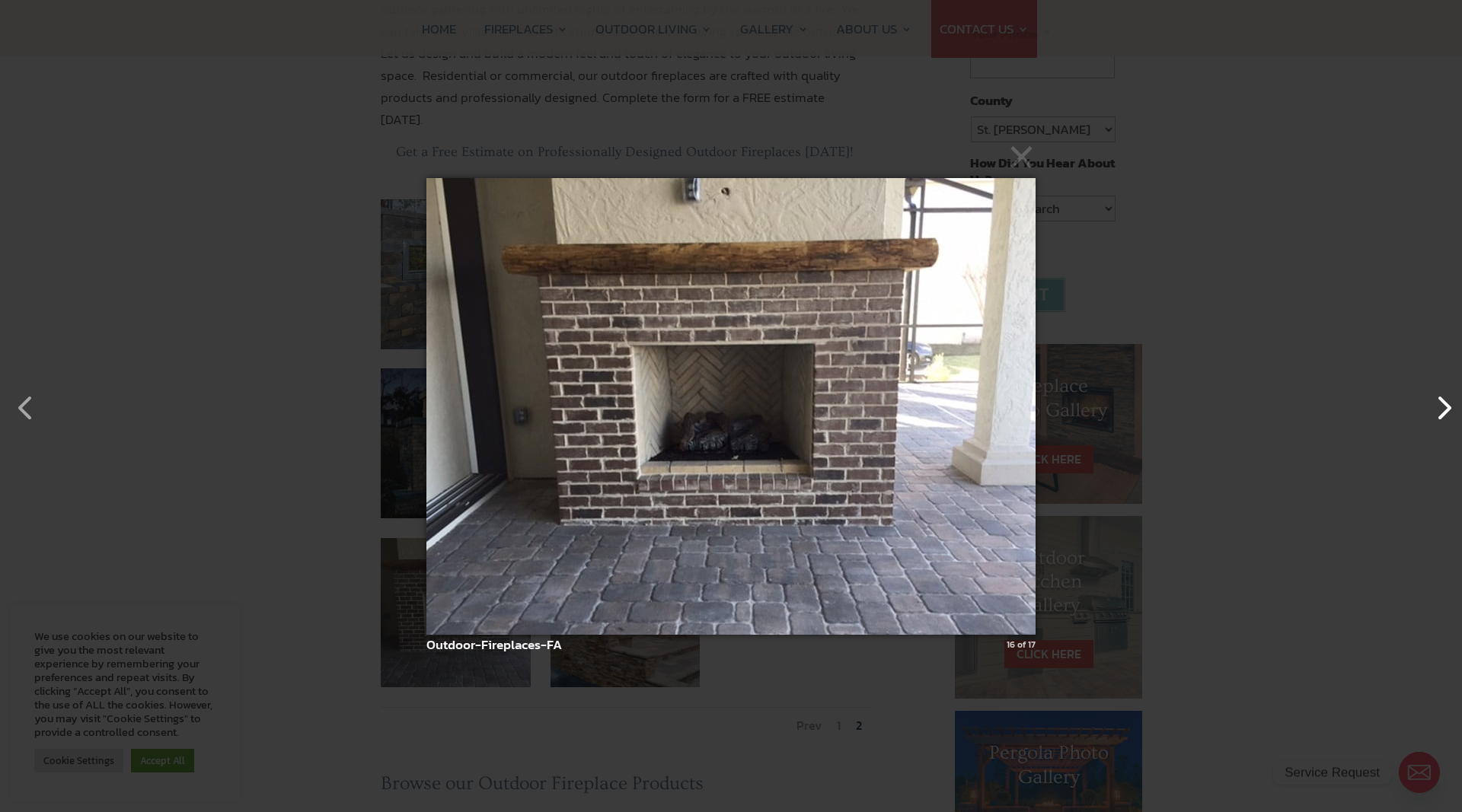
click at [1444, 407] on button "button" at bounding box center [1435, 400] width 37 height 37
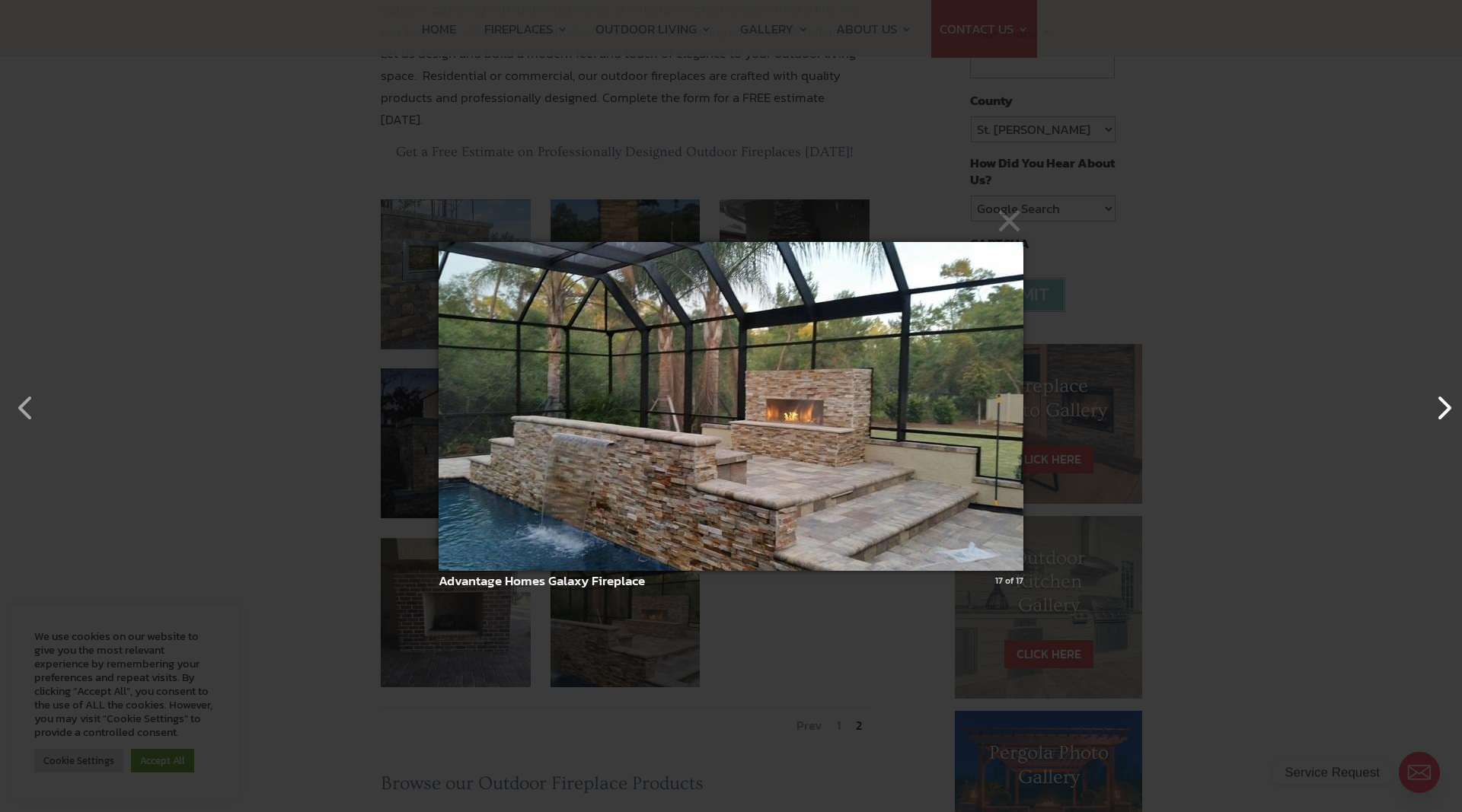
click at [1444, 408] on button "button" at bounding box center [1435, 400] width 37 height 37
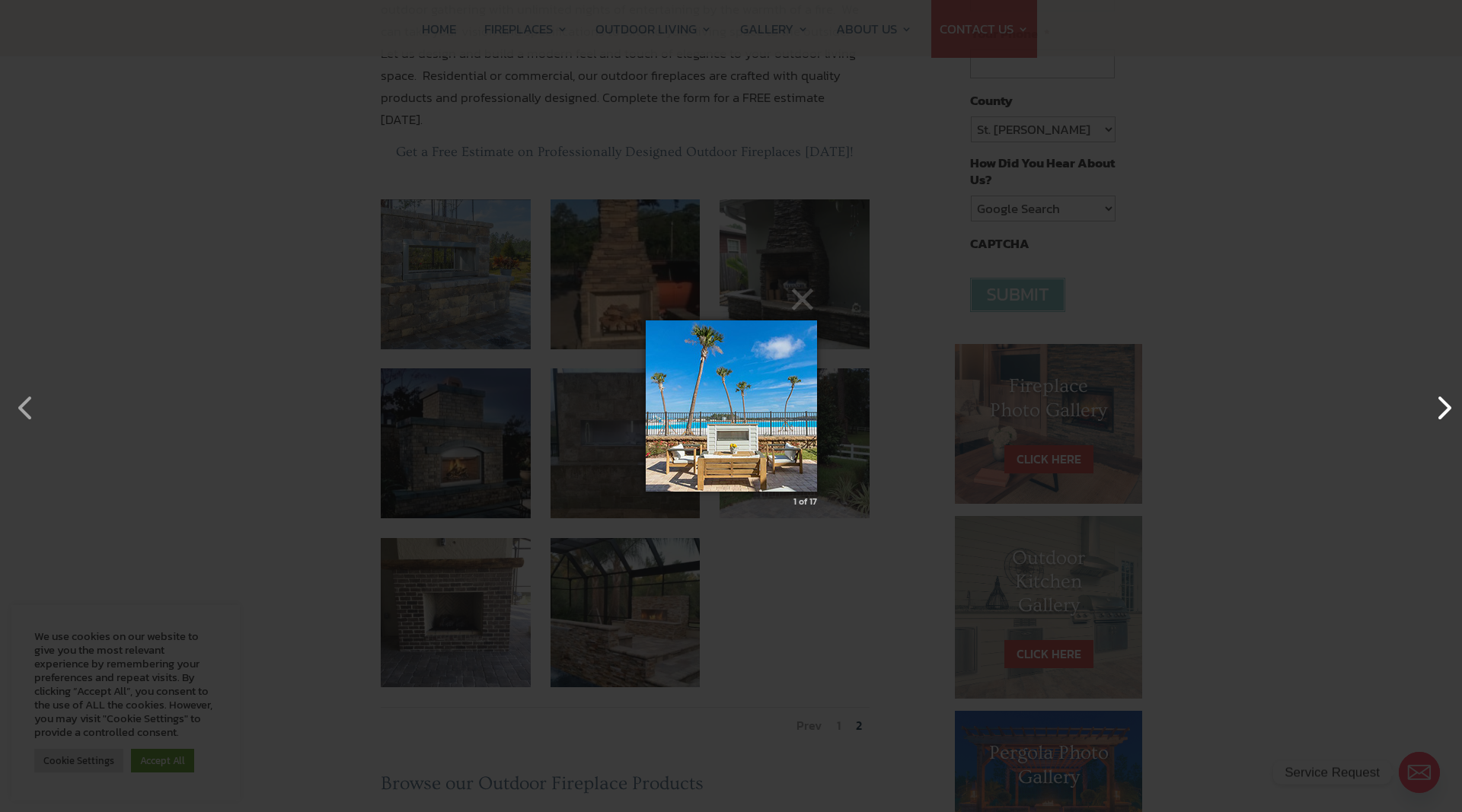
click at [1444, 408] on button "button" at bounding box center [1435, 400] width 37 height 37
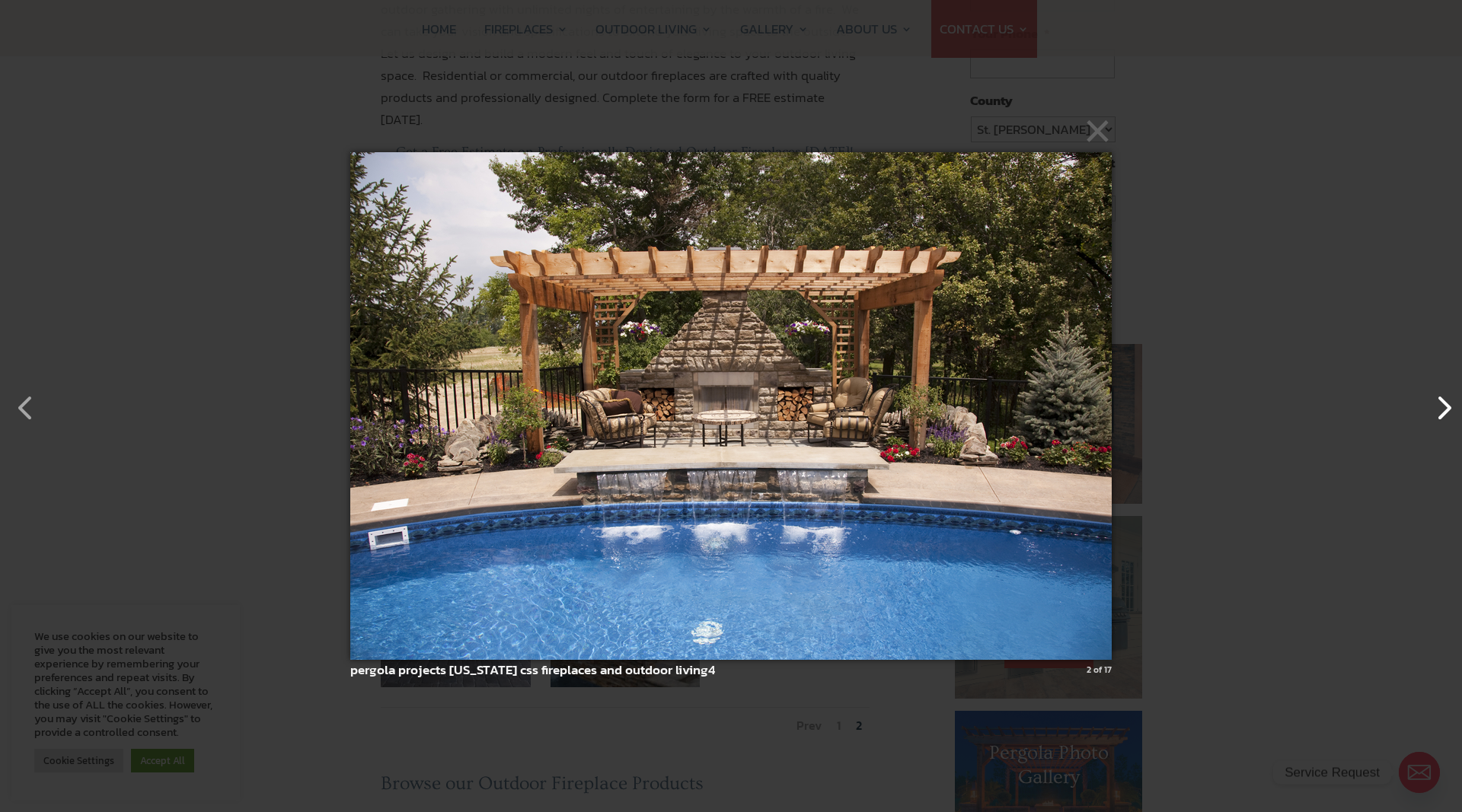
click at [1444, 408] on button "button" at bounding box center [1435, 400] width 37 height 37
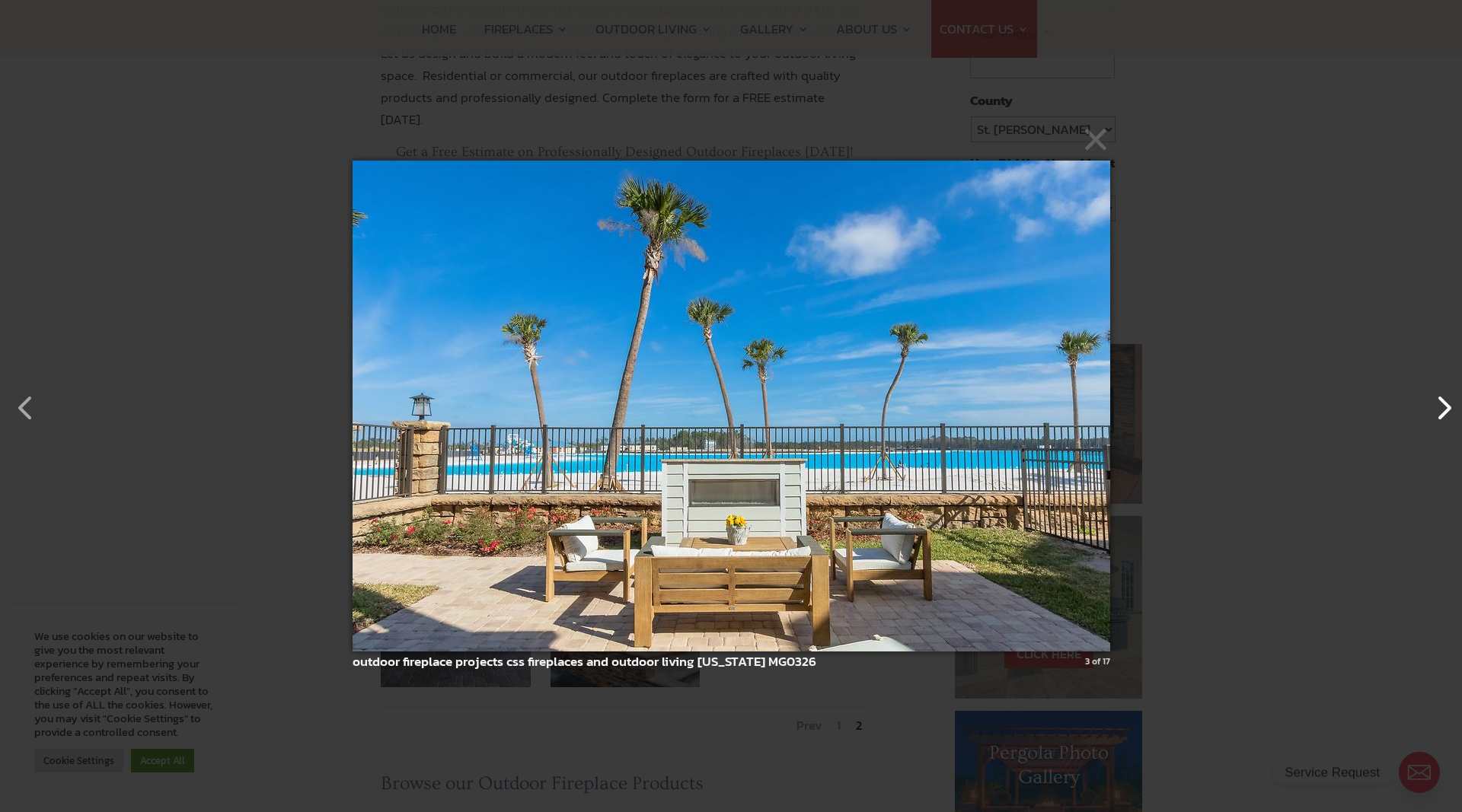
click at [1444, 408] on button "button" at bounding box center [1435, 400] width 37 height 37
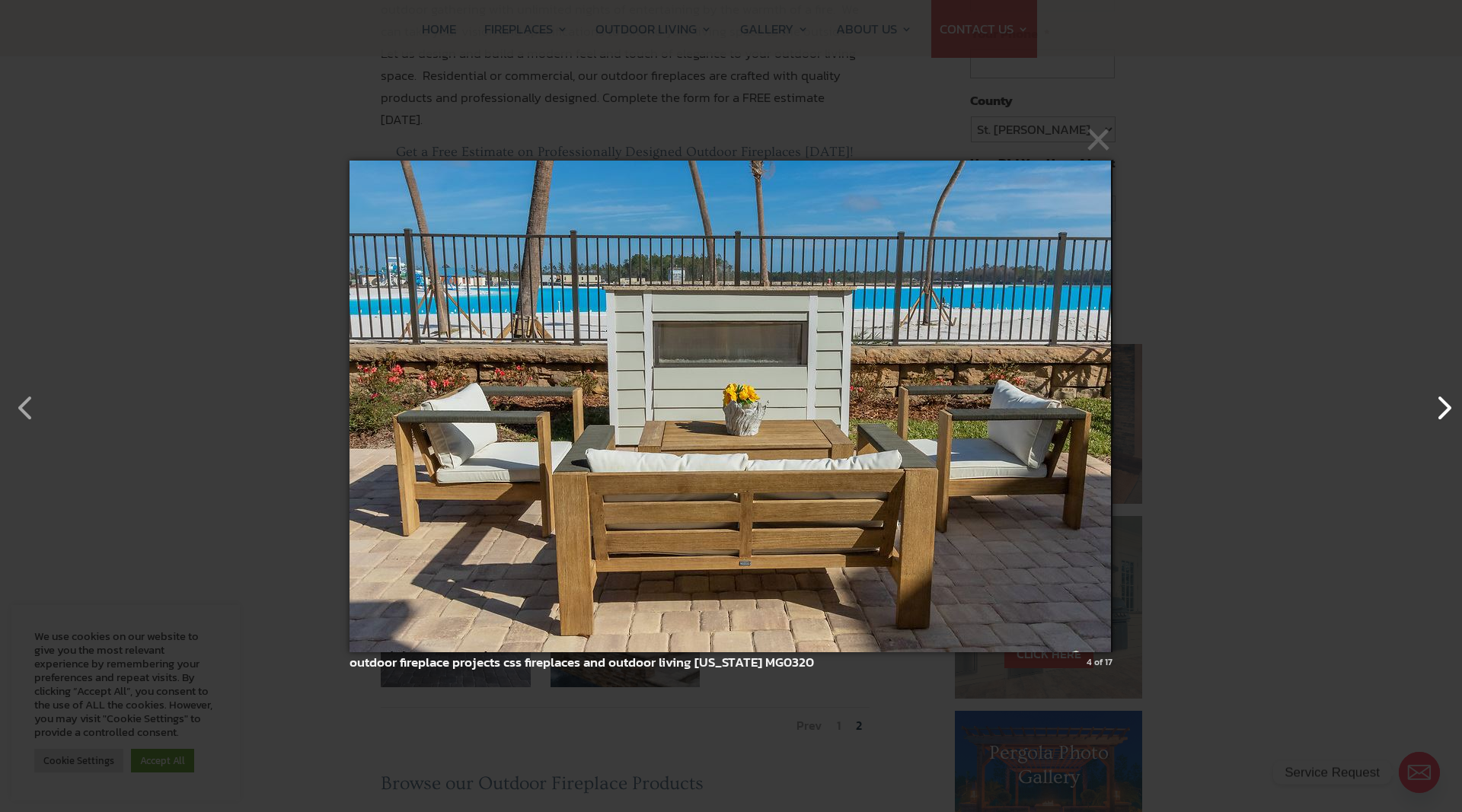
click at [1444, 408] on button "button" at bounding box center [1435, 400] width 37 height 37
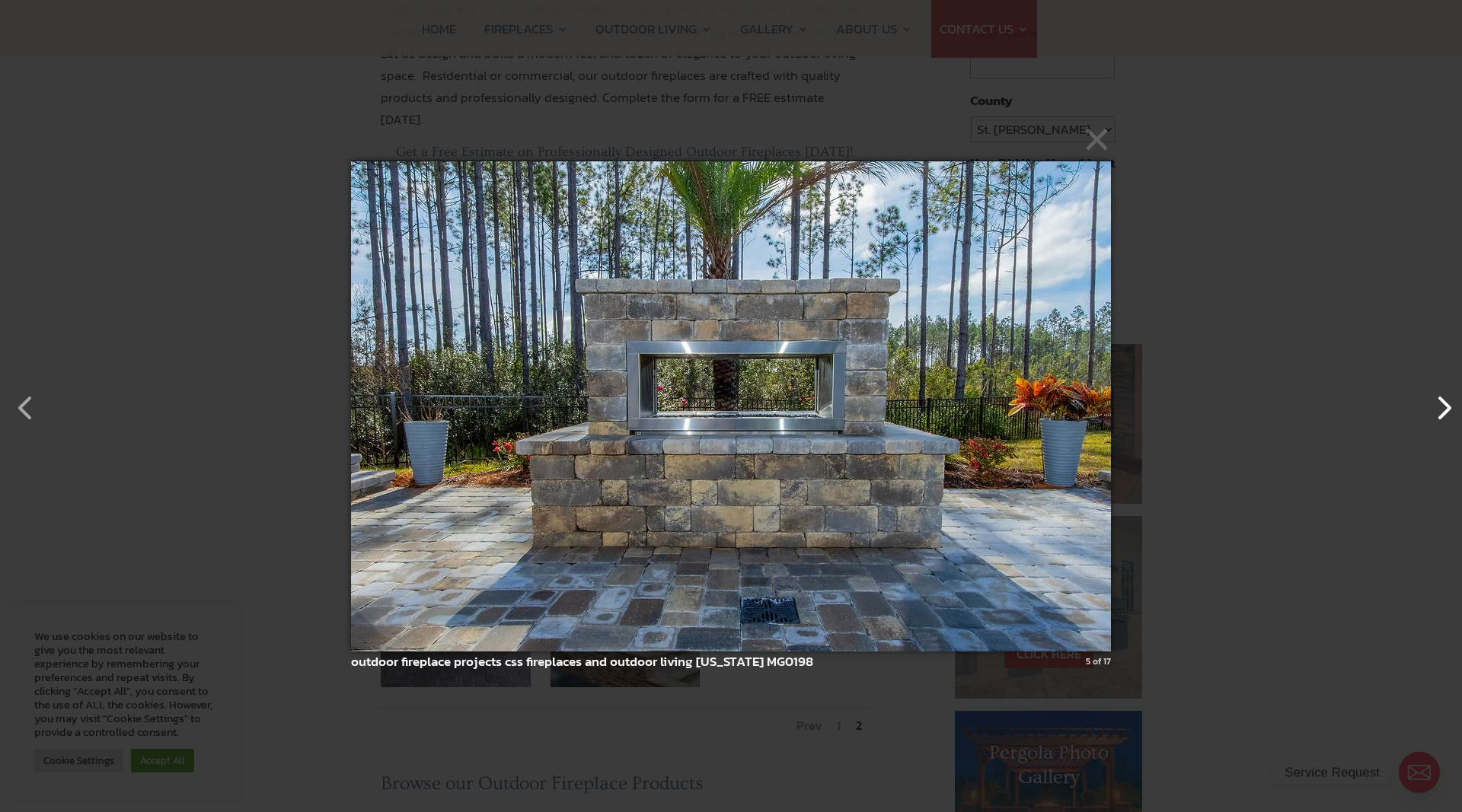
click at [1444, 408] on button "button" at bounding box center [1435, 400] width 37 height 37
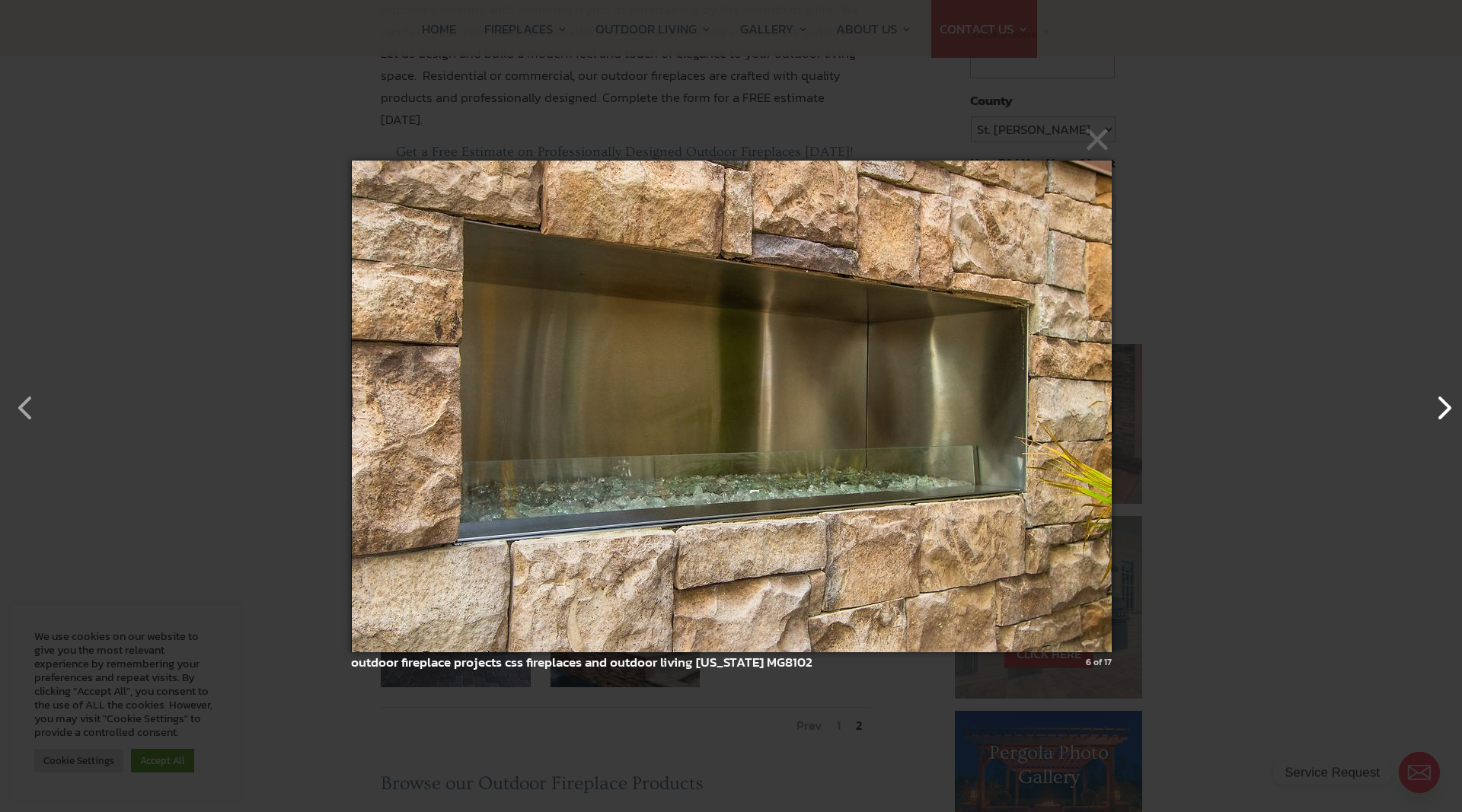
click at [1444, 408] on button "button" at bounding box center [1435, 400] width 37 height 37
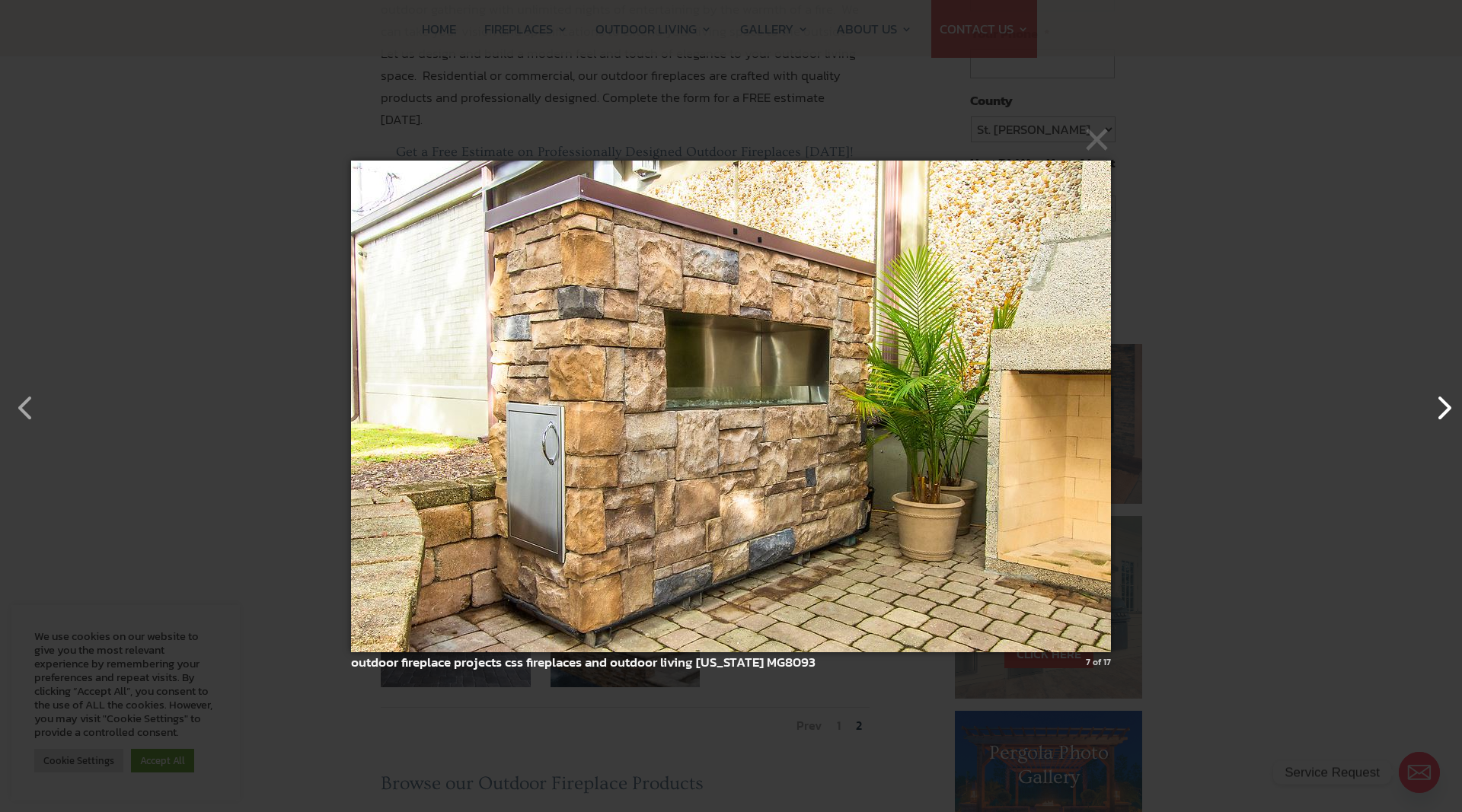
click at [1444, 408] on button "button" at bounding box center [1435, 400] width 37 height 37
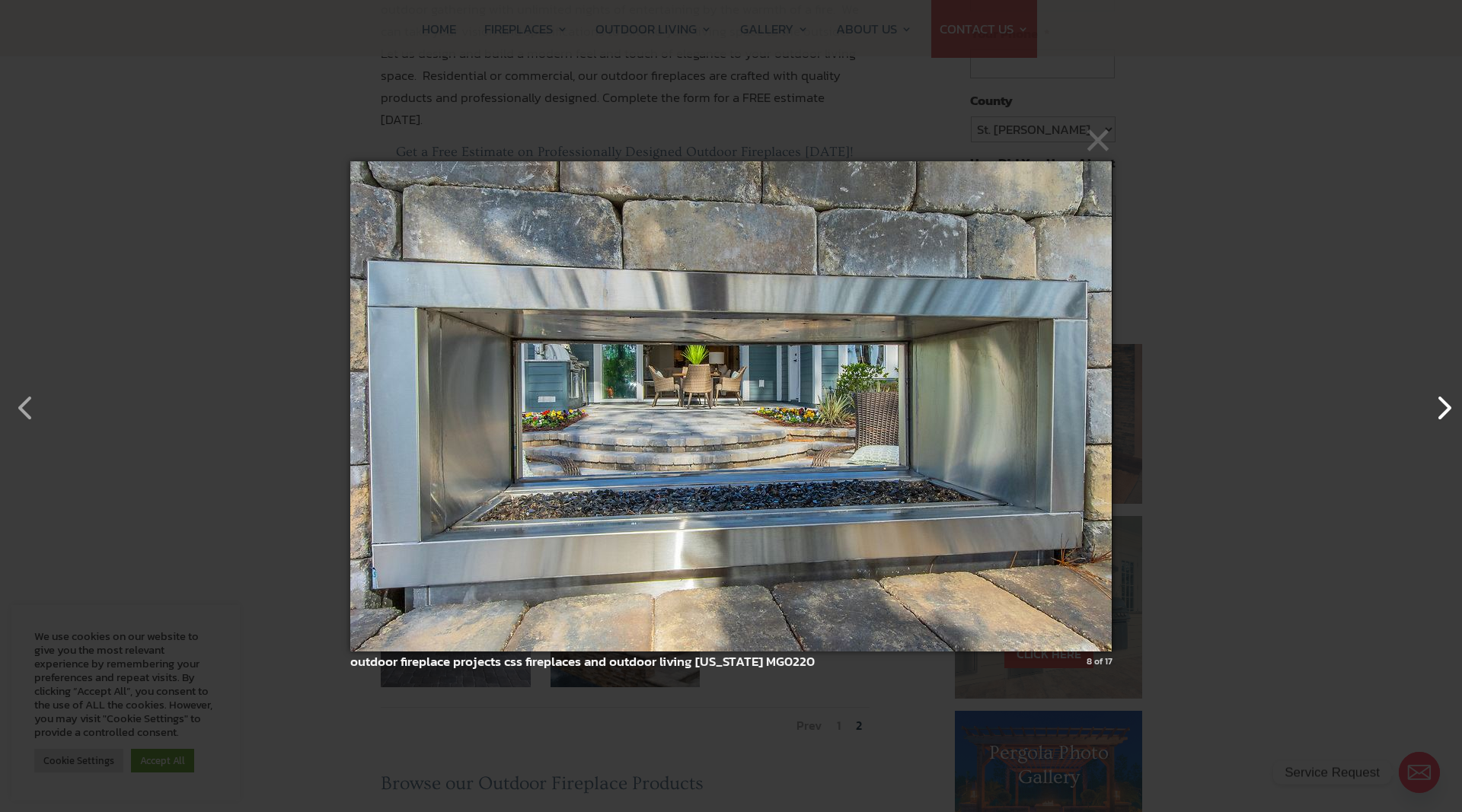
click at [1444, 408] on button "button" at bounding box center [1435, 400] width 37 height 37
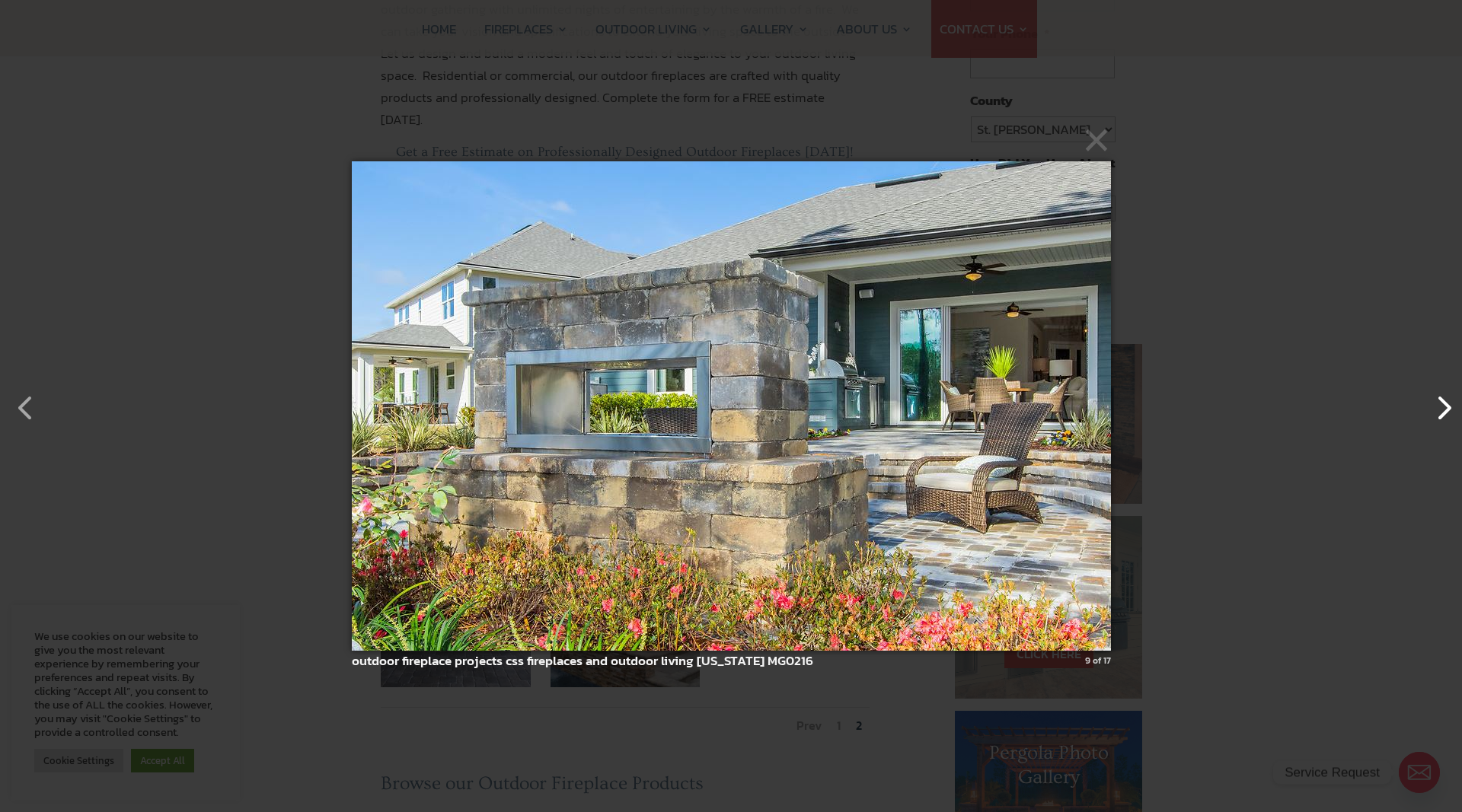
click at [1444, 408] on button "button" at bounding box center [1435, 400] width 37 height 37
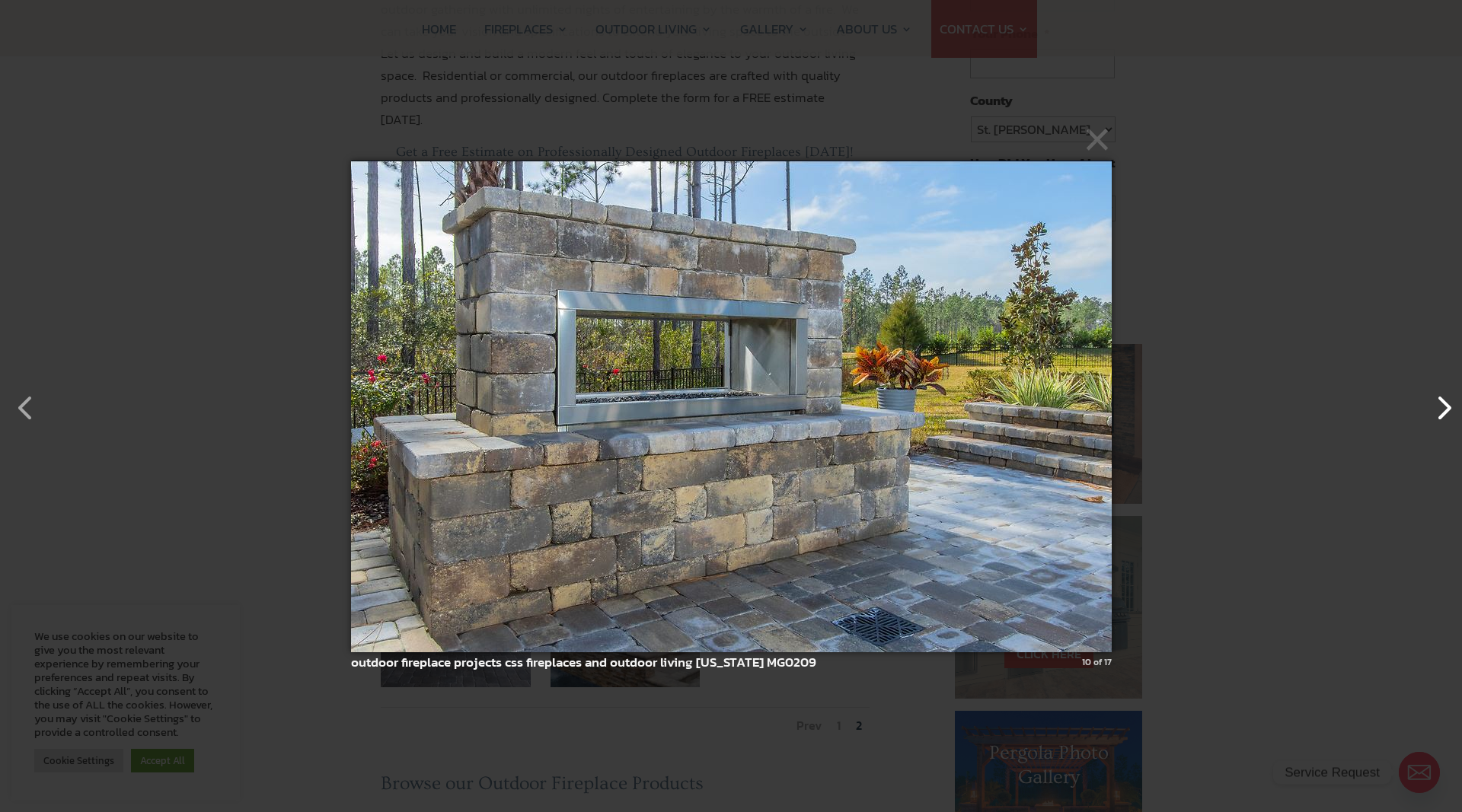
click at [1444, 408] on button "button" at bounding box center [1435, 400] width 37 height 37
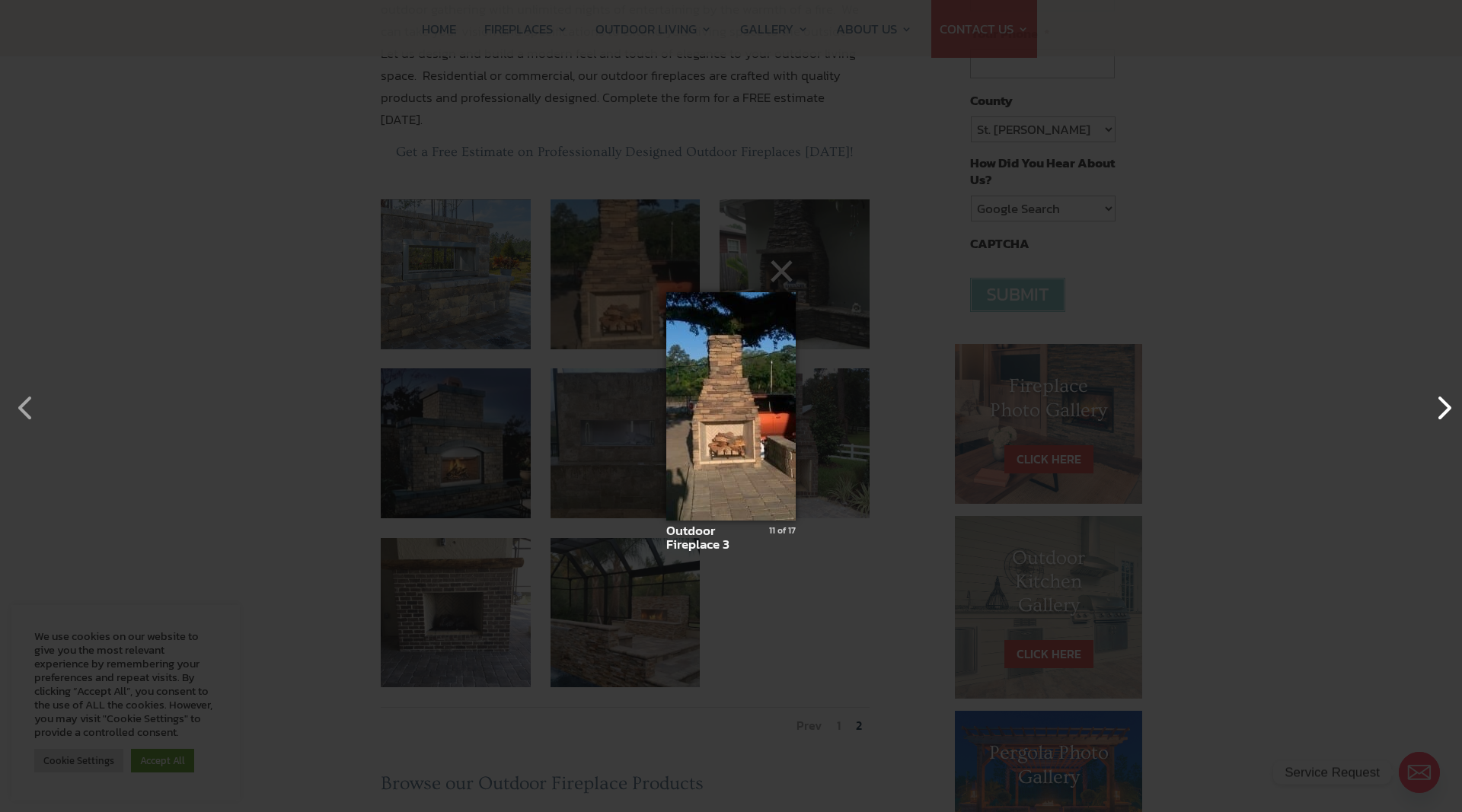
click at [1444, 408] on button "button" at bounding box center [1435, 400] width 37 height 37
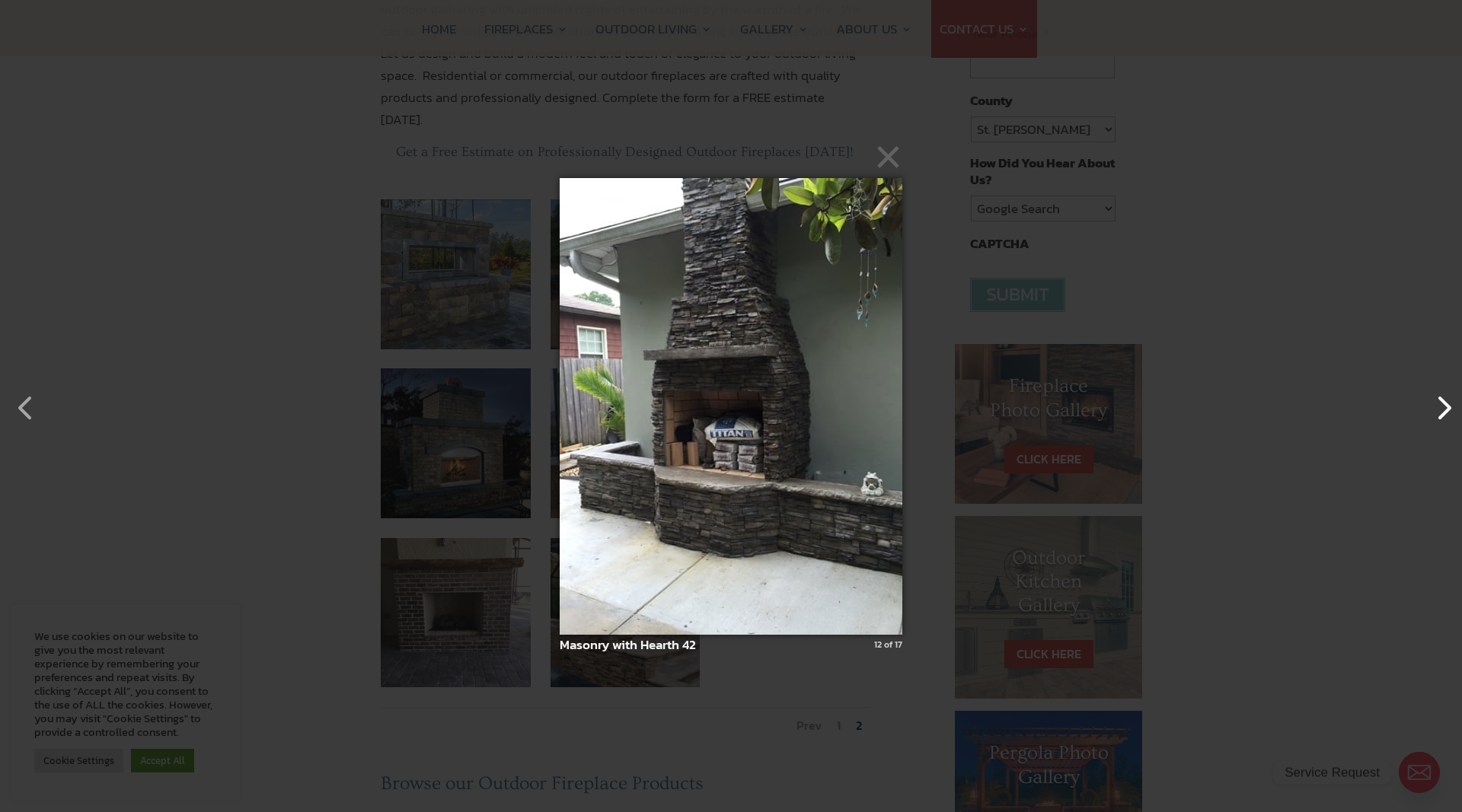
click at [1444, 408] on button "button" at bounding box center [1435, 400] width 37 height 37
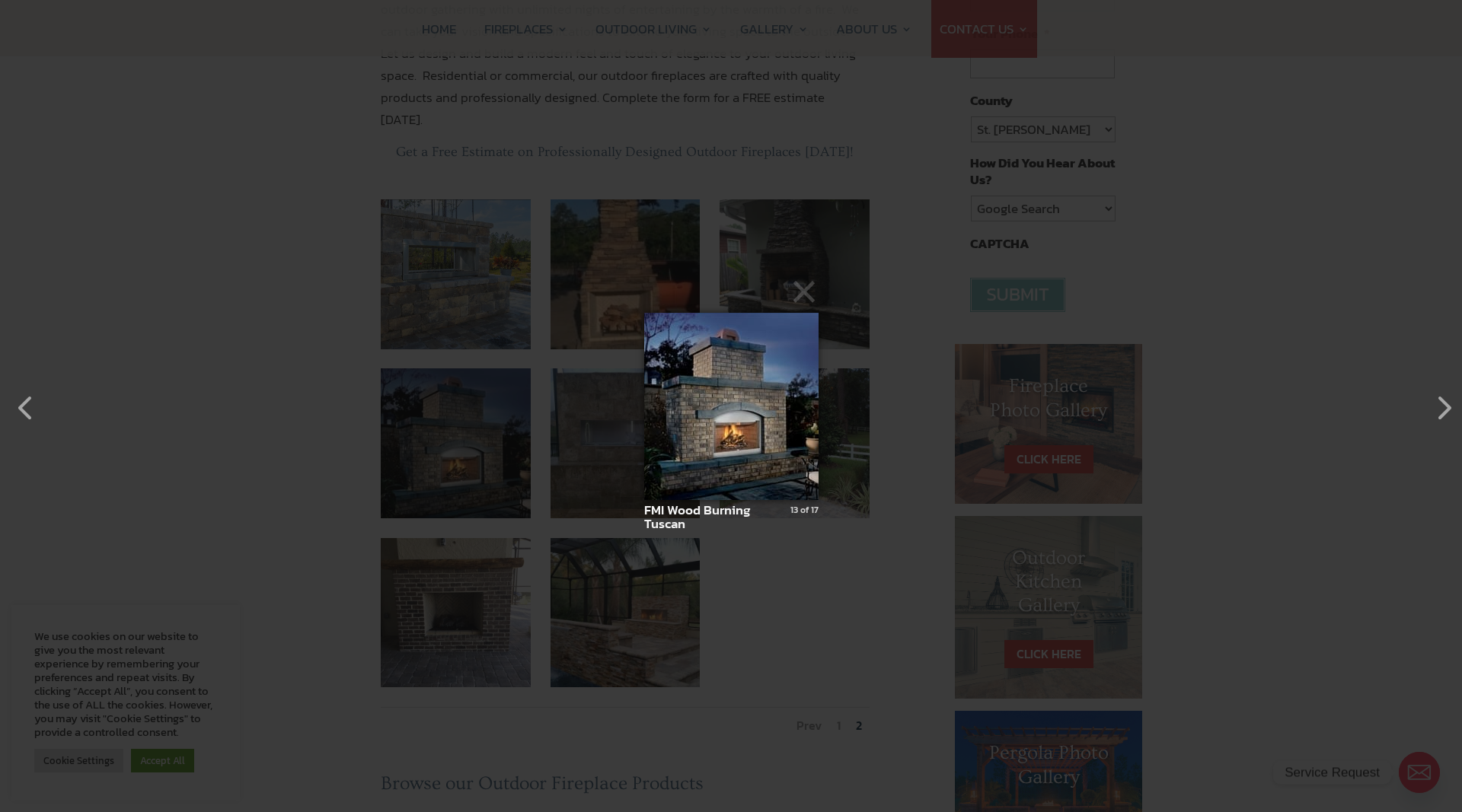
click at [776, 367] on img at bounding box center [731, 406] width 174 height 248
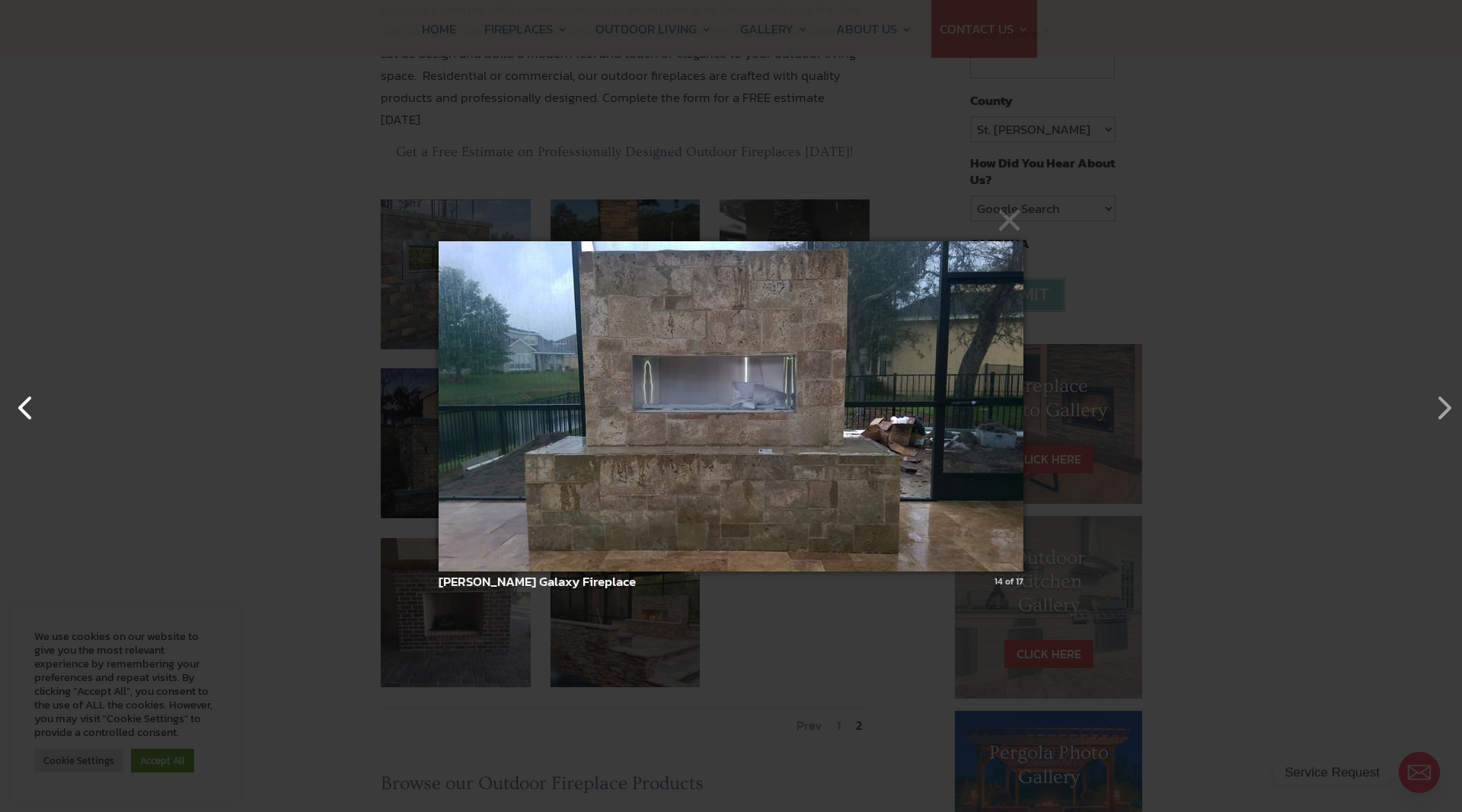
click at [25, 403] on button "button" at bounding box center [18, 400] width 37 height 37
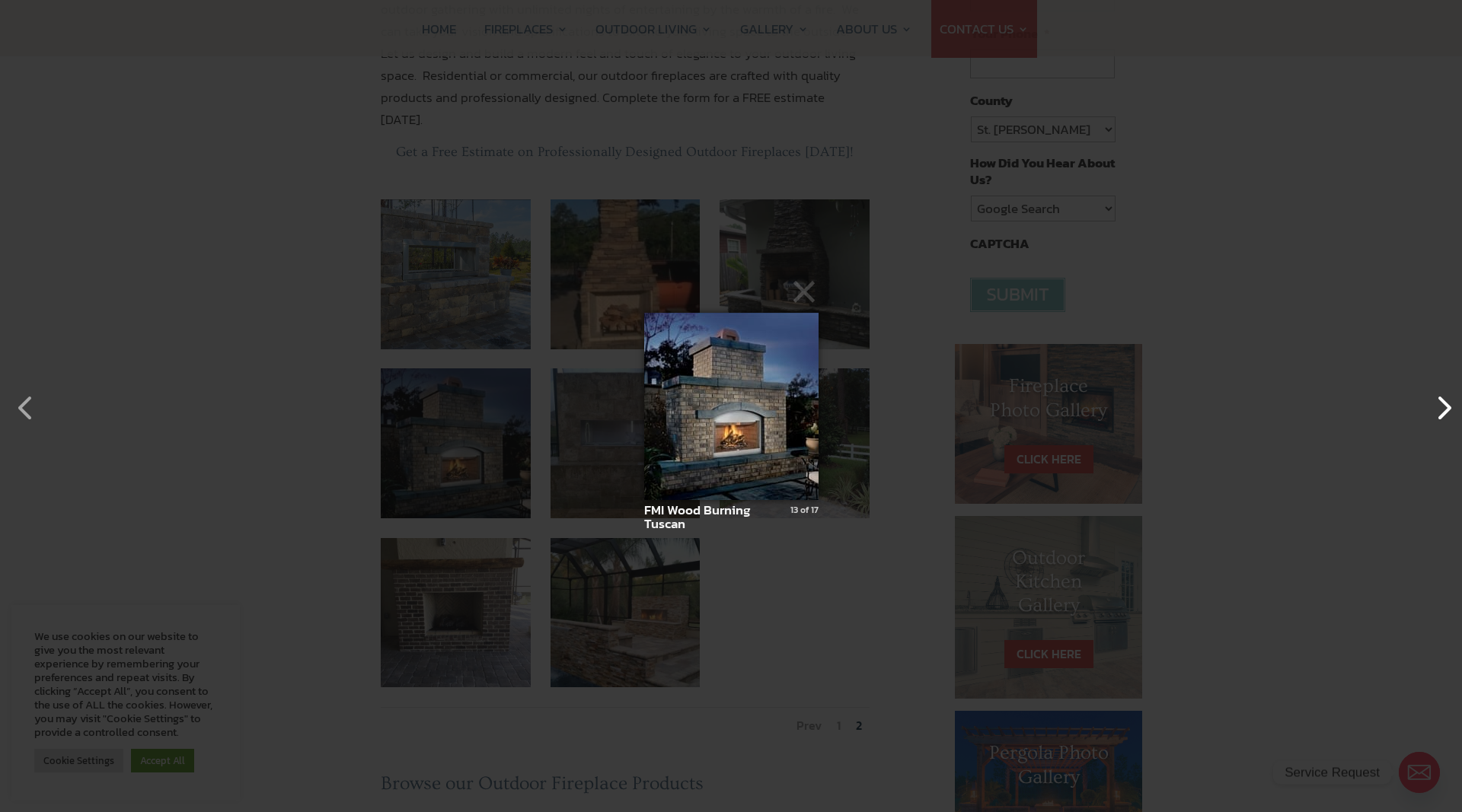
click at [1434, 406] on button "button" at bounding box center [1435, 400] width 37 height 37
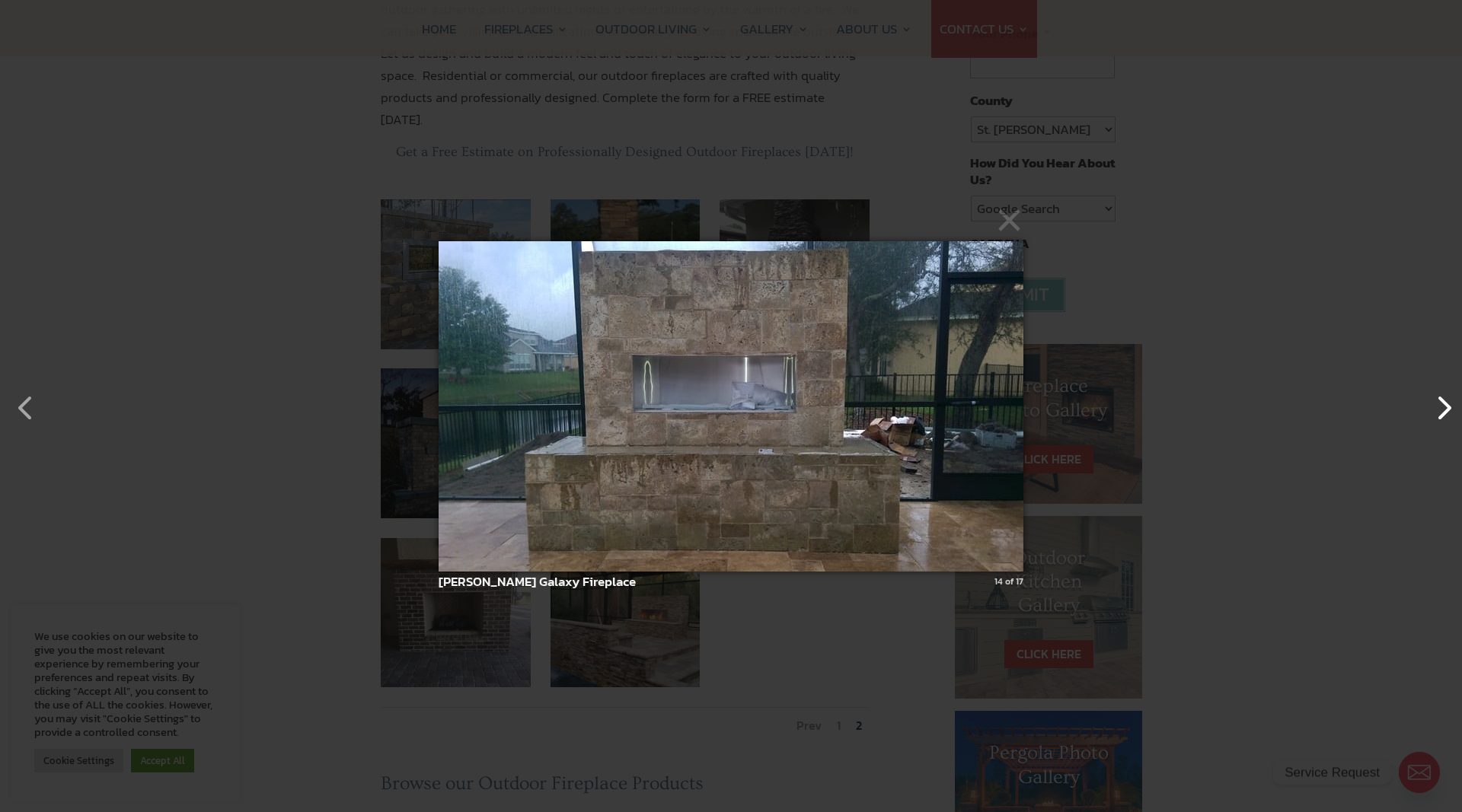
click at [1434, 406] on button "button" at bounding box center [1435, 400] width 37 height 37
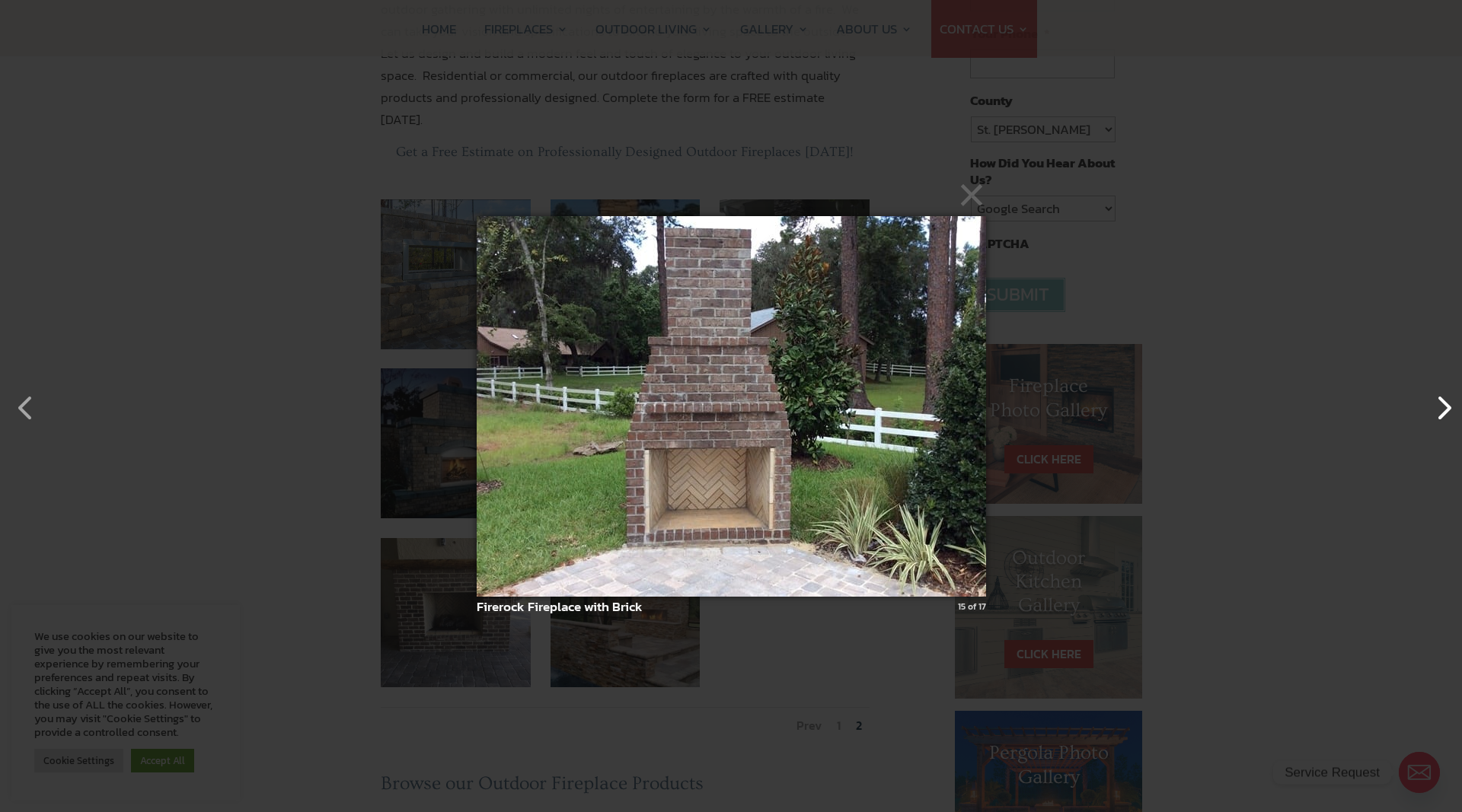
click at [1434, 406] on button "button" at bounding box center [1435, 400] width 37 height 37
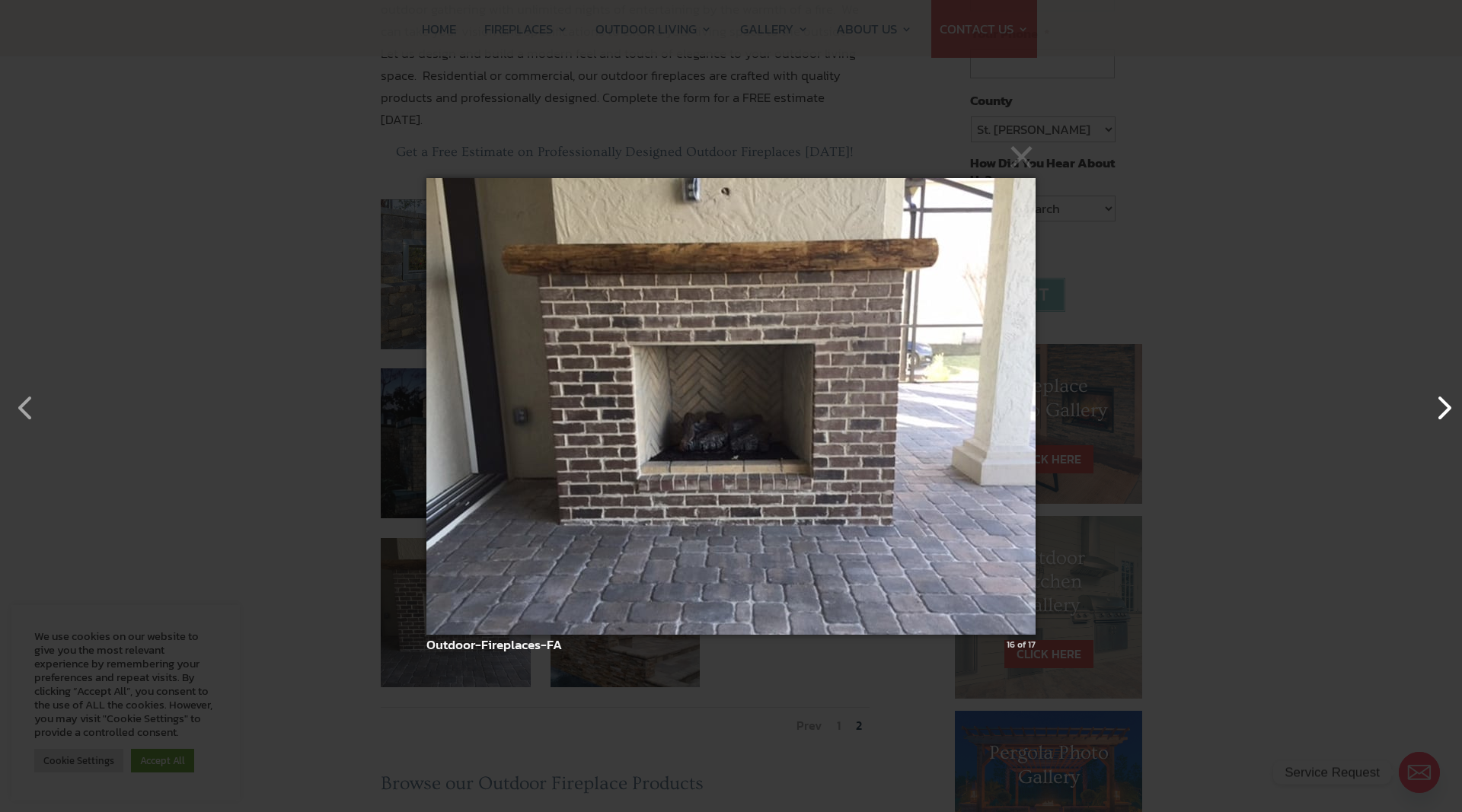
click at [1442, 405] on button "button" at bounding box center [1435, 400] width 37 height 37
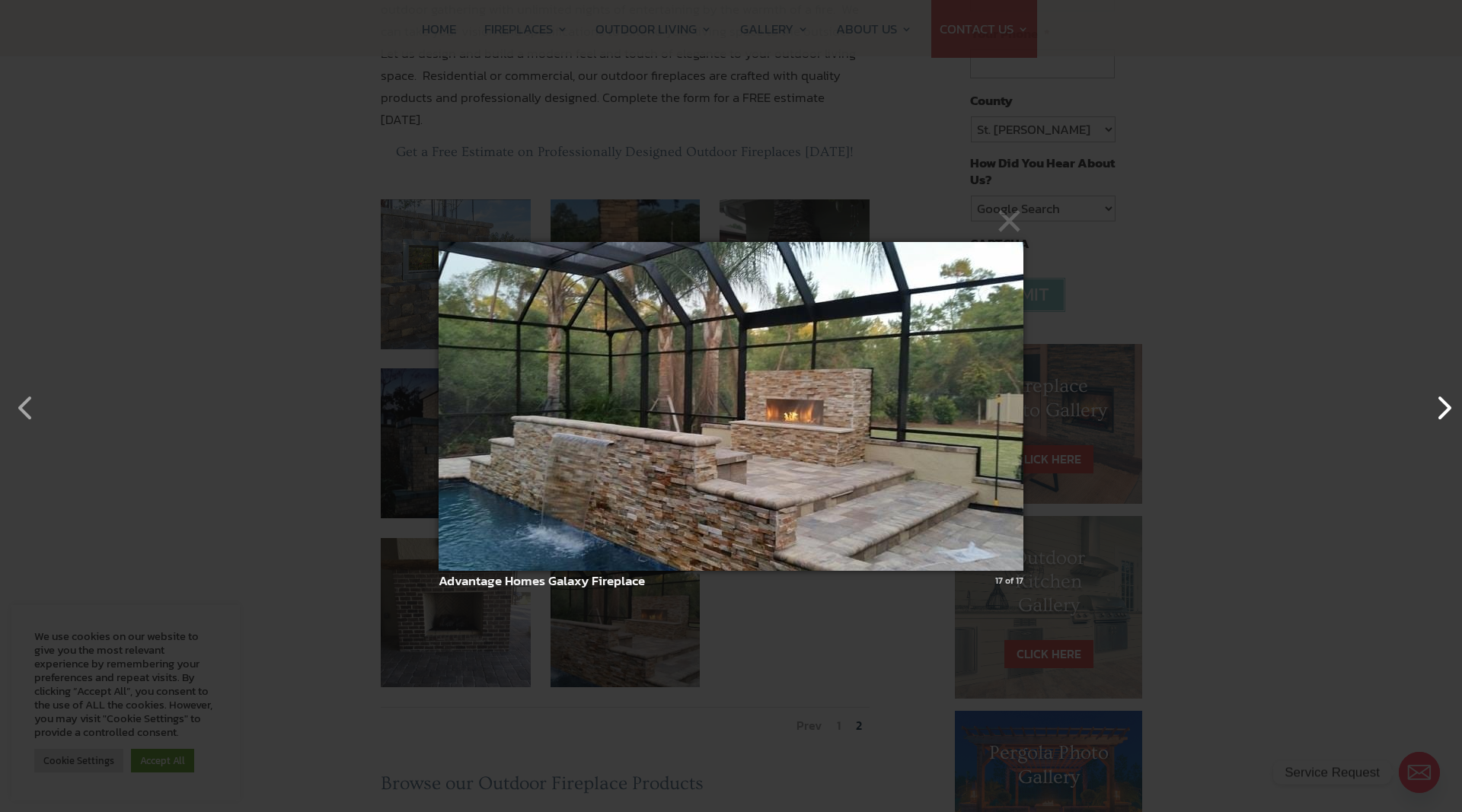
click at [1442, 405] on button "button" at bounding box center [1435, 400] width 37 height 37
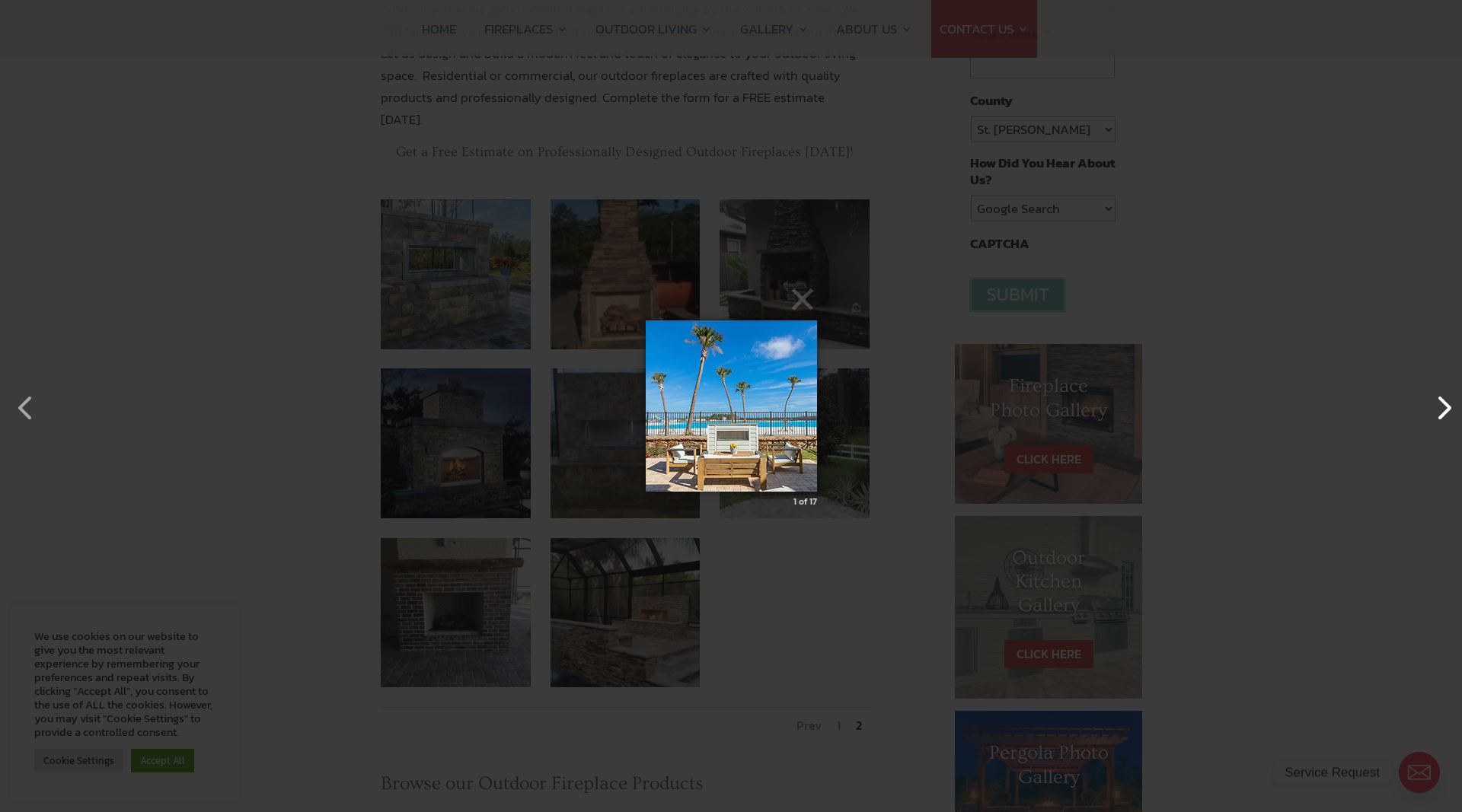
click at [1442, 405] on button "button" at bounding box center [1435, 400] width 37 height 37
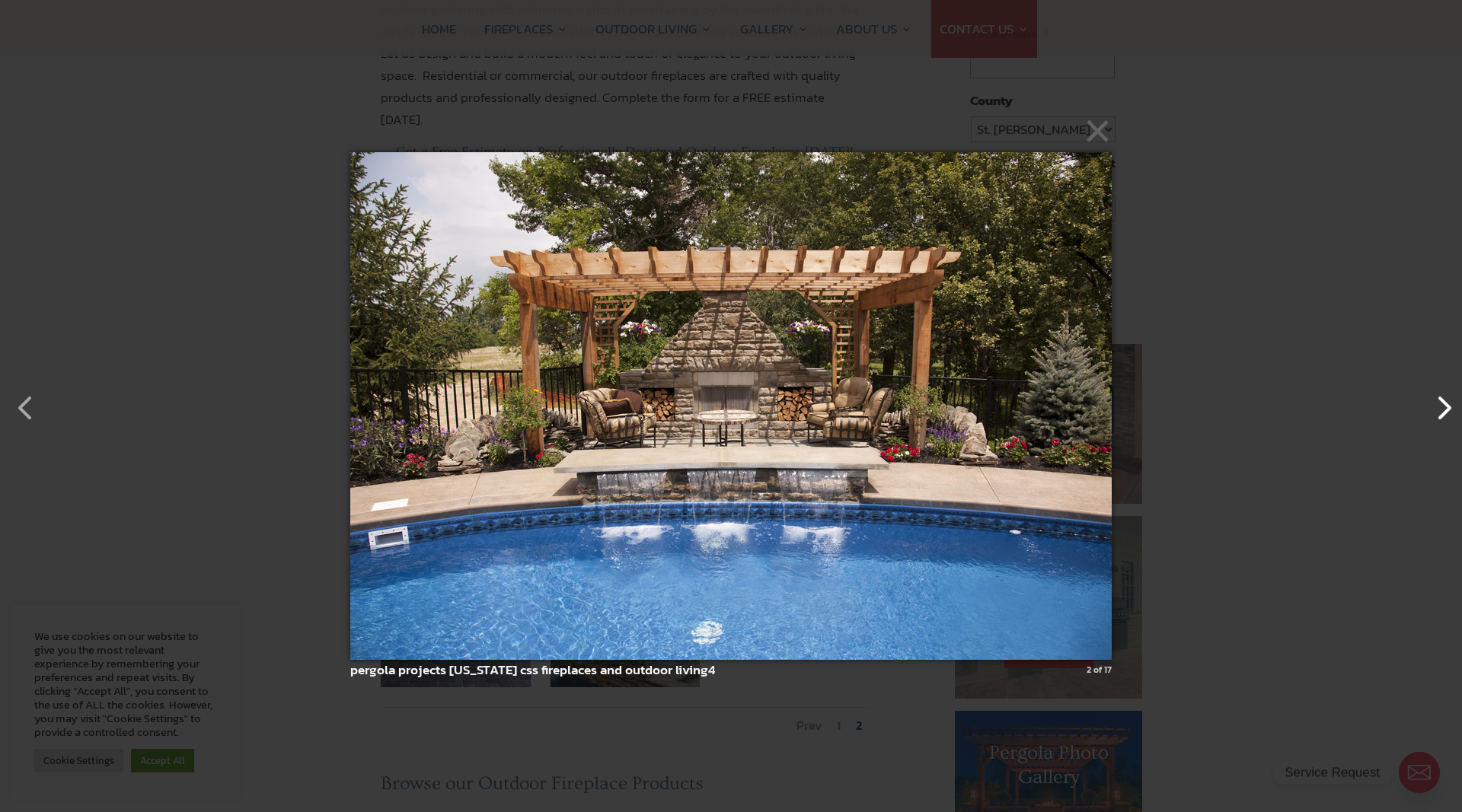
click at [1442, 405] on button "button" at bounding box center [1435, 400] width 37 height 37
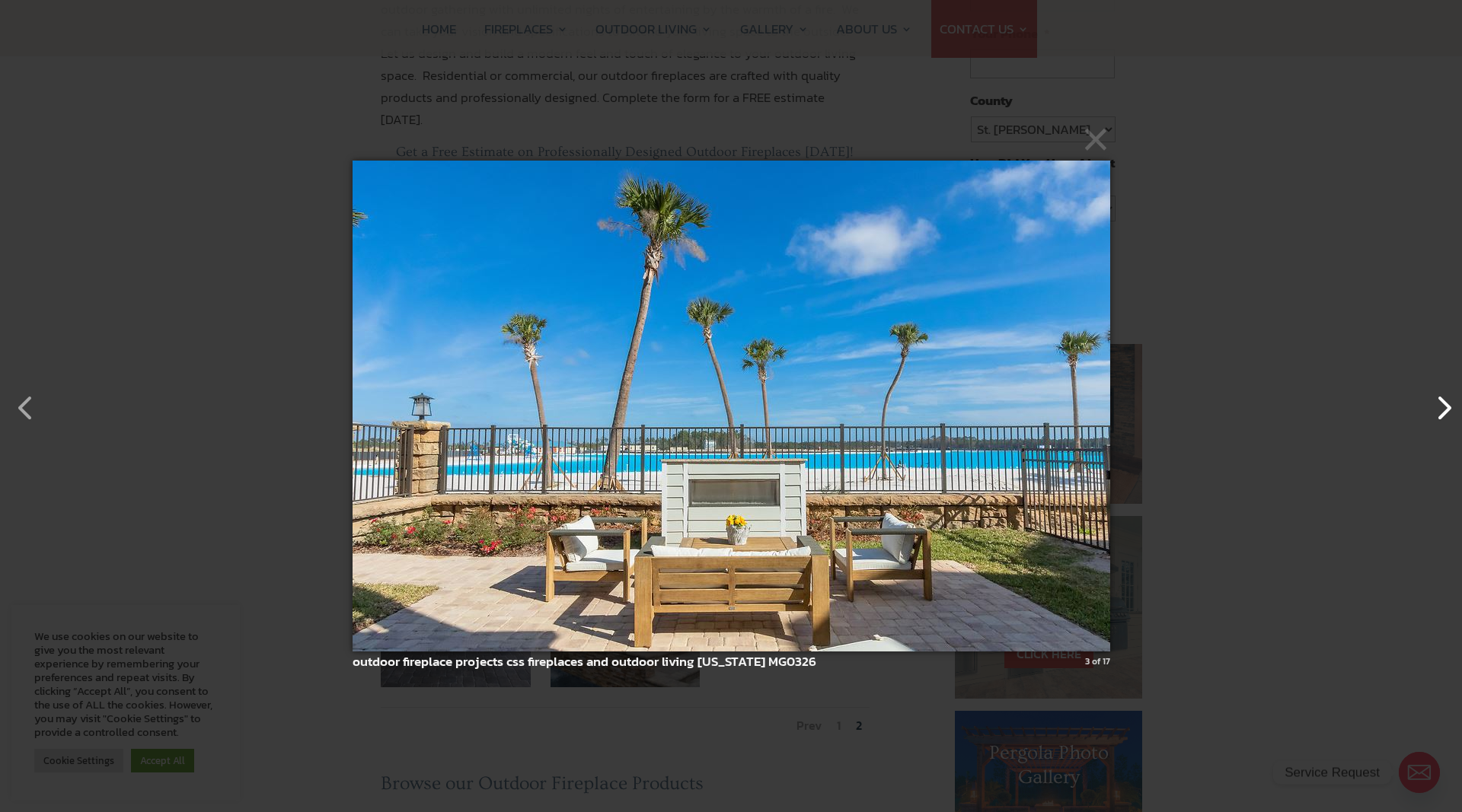
click at [1442, 405] on button "button" at bounding box center [1435, 400] width 37 height 37
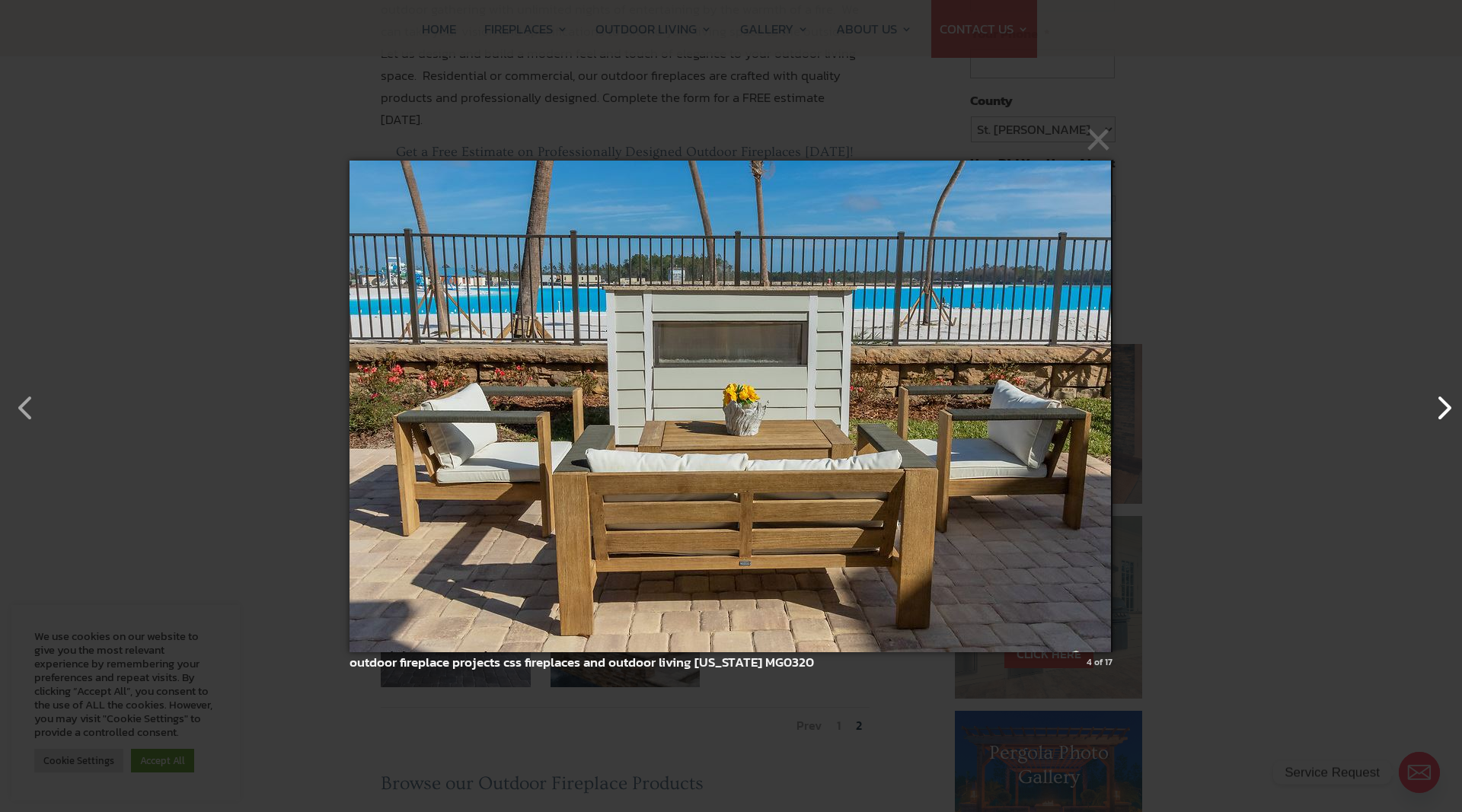
click at [1442, 405] on button "button" at bounding box center [1435, 400] width 37 height 37
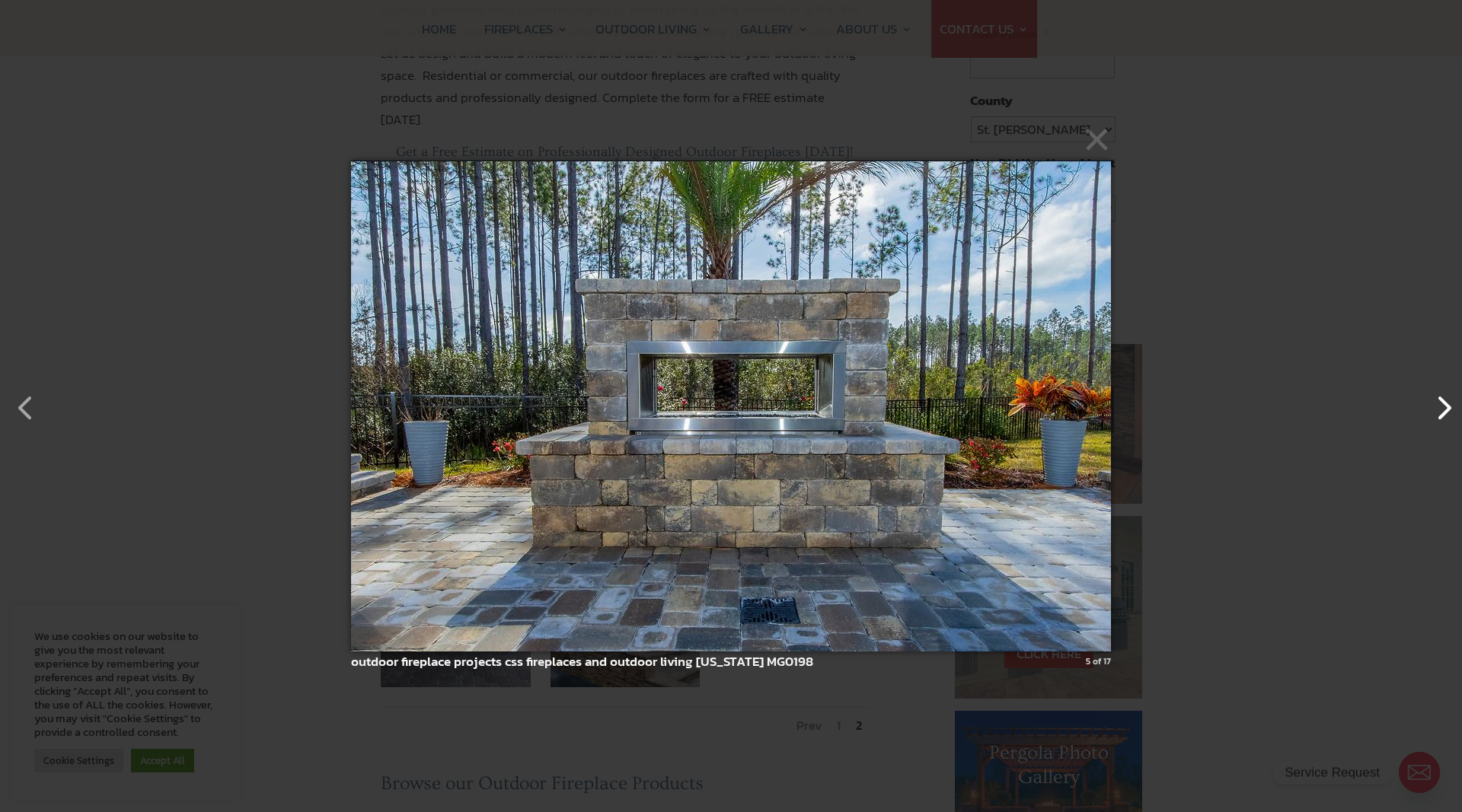
click at [1442, 405] on button "button" at bounding box center [1435, 400] width 37 height 37
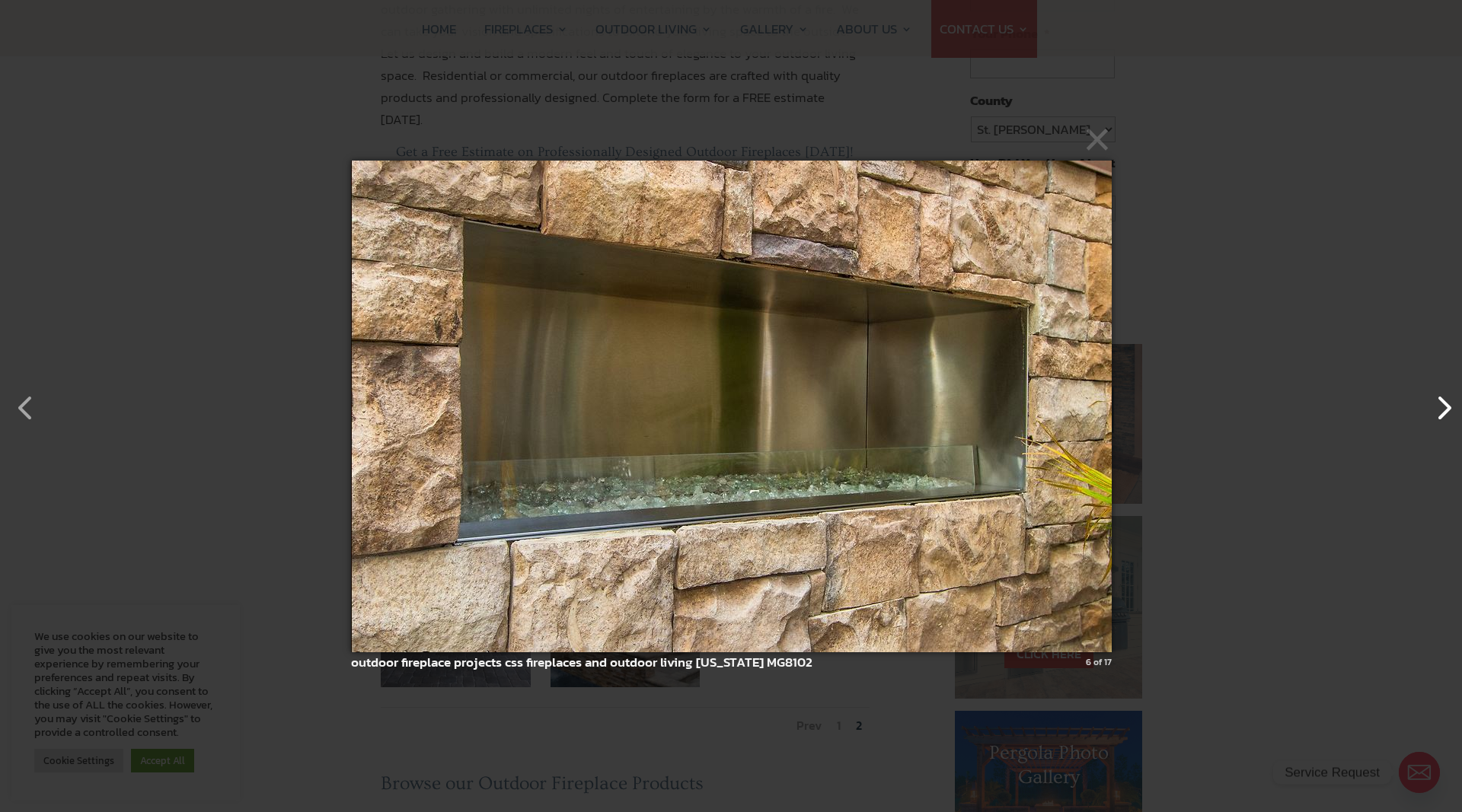
click at [1442, 405] on button "button" at bounding box center [1435, 400] width 37 height 37
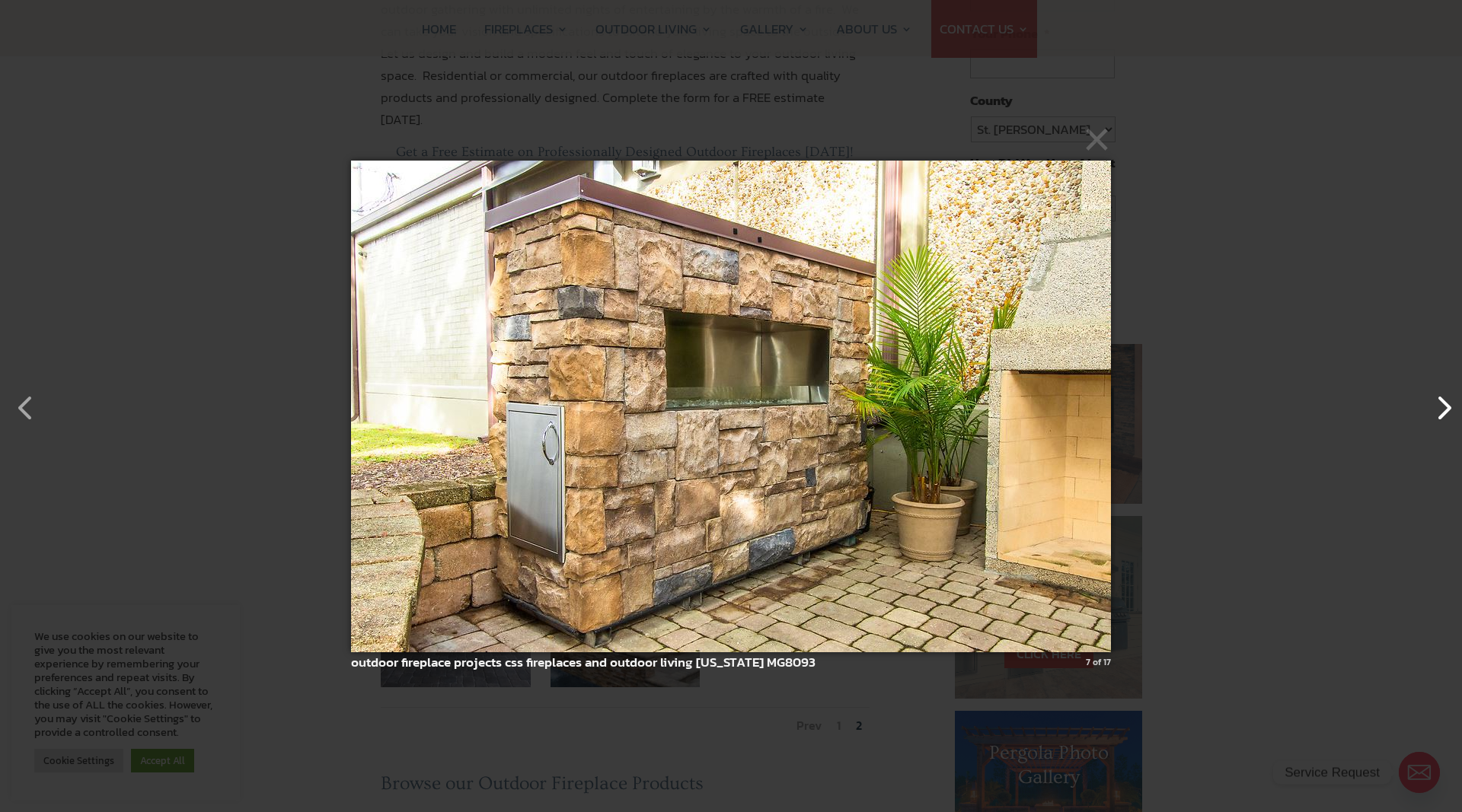
click at [1442, 405] on button "button" at bounding box center [1435, 400] width 37 height 37
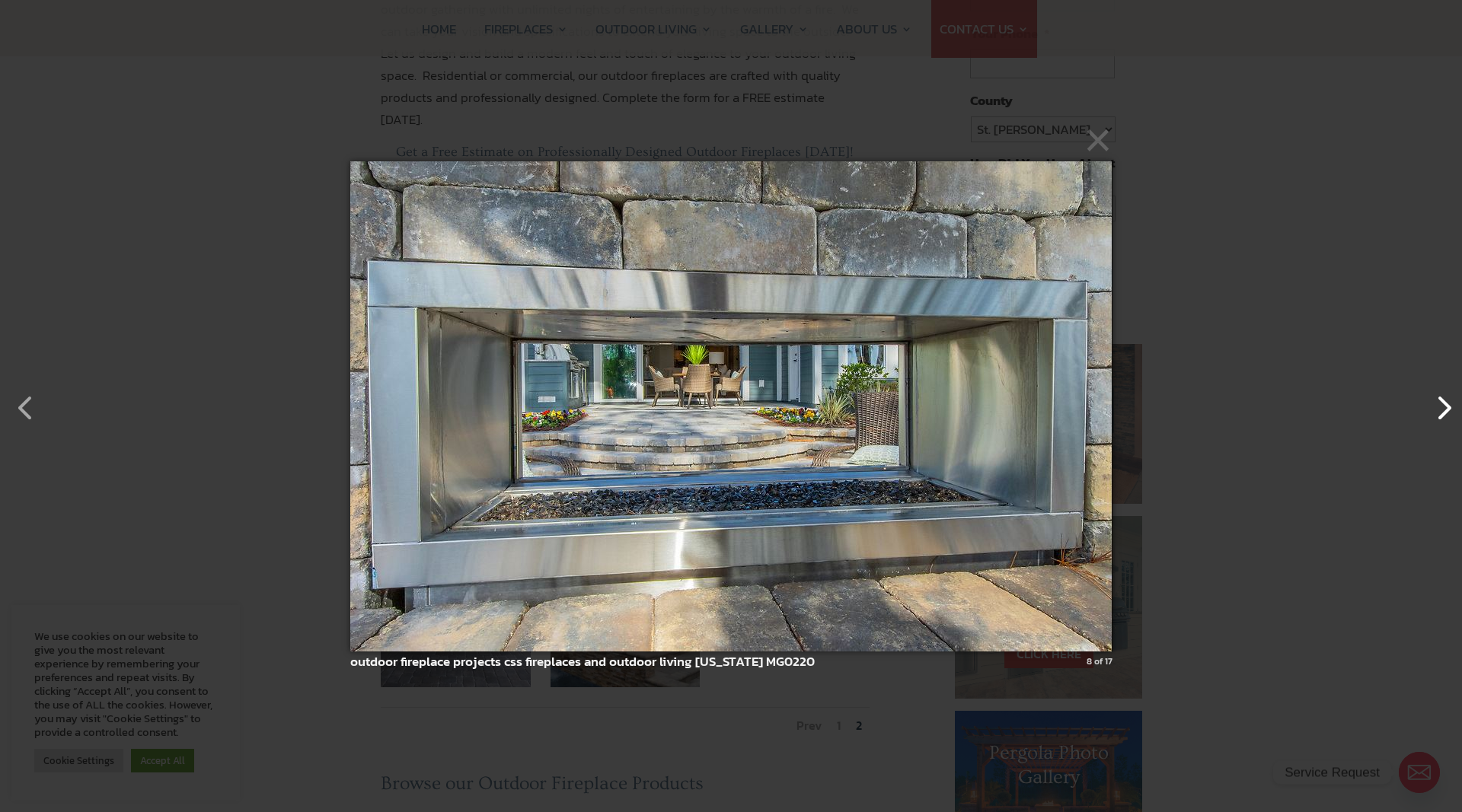
click at [1442, 405] on button "button" at bounding box center [1435, 400] width 37 height 37
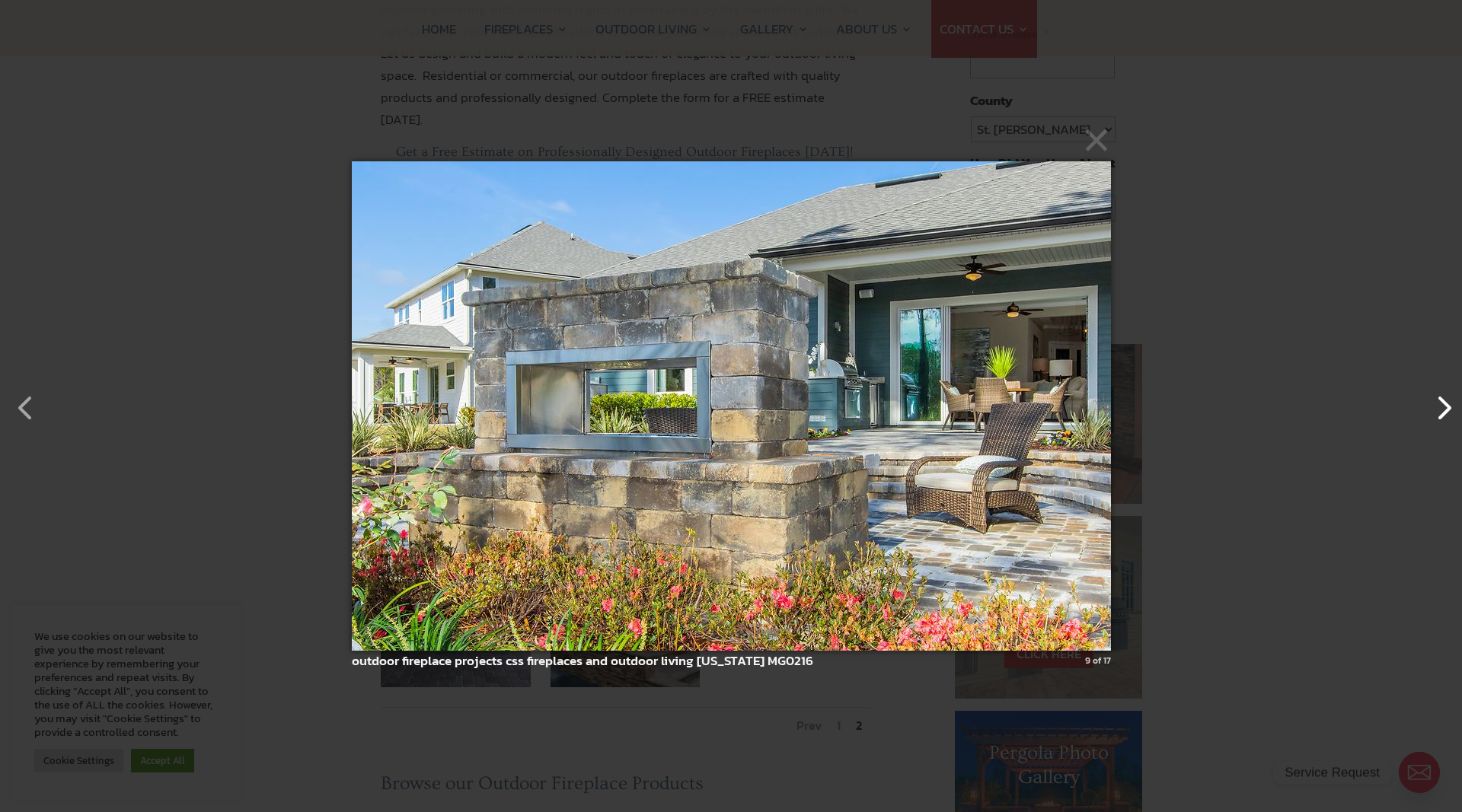
click at [1442, 405] on button "button" at bounding box center [1435, 400] width 37 height 37
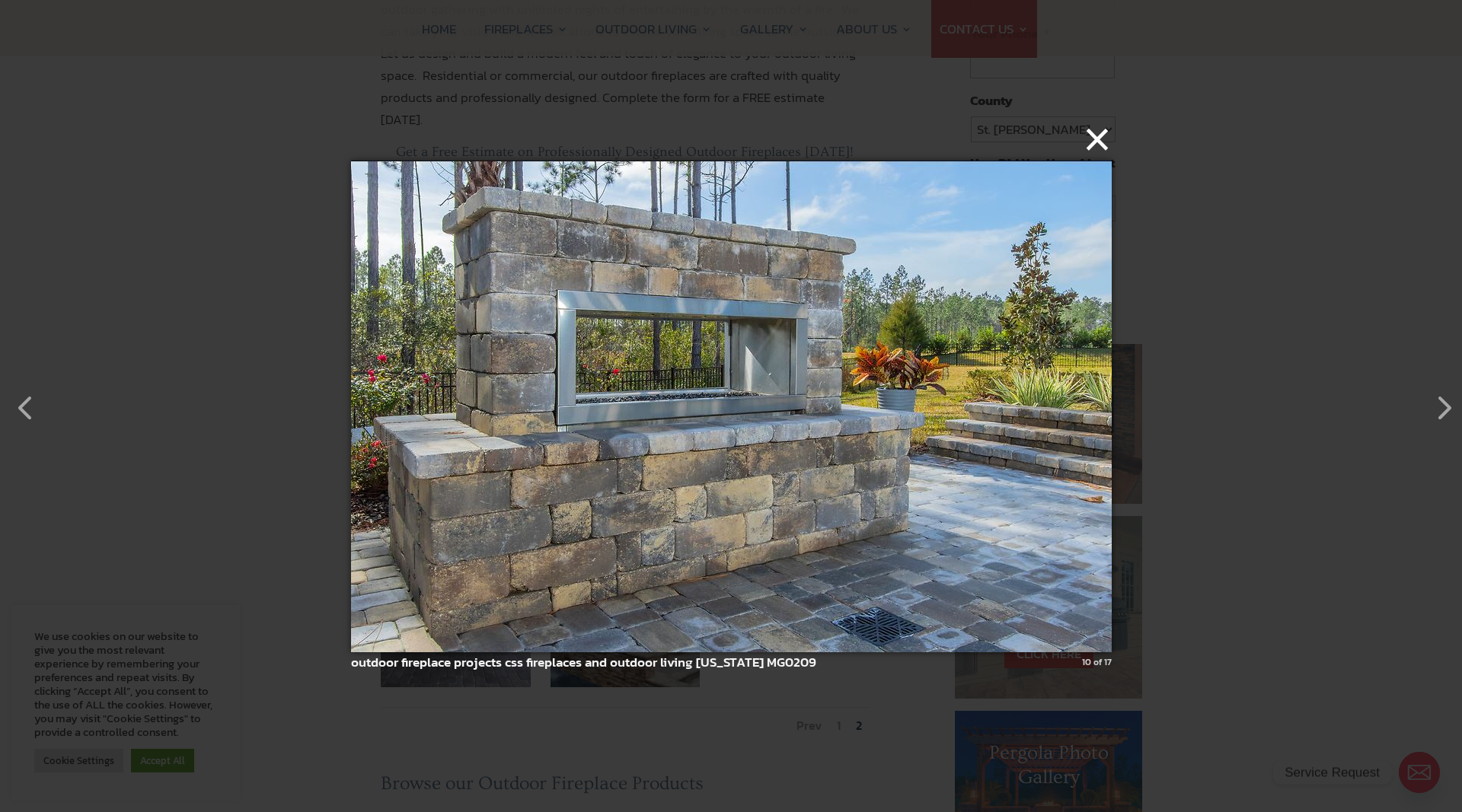
click at [1103, 150] on button "×" at bounding box center [735, 139] width 760 height 33
